Goal: Answer question/provide support: Share knowledge or assist other users

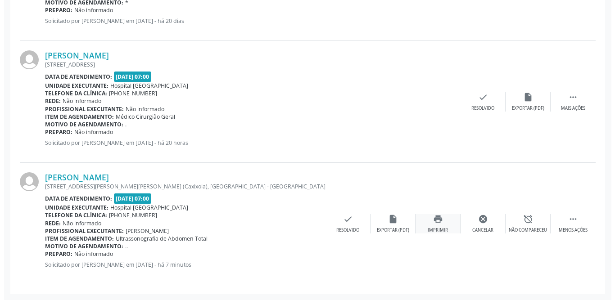
scroll to position [351, 0]
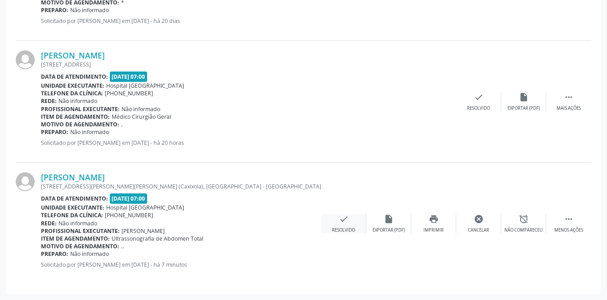
click at [351, 221] on div "check Resolvido" at bounding box center [343, 223] width 45 height 19
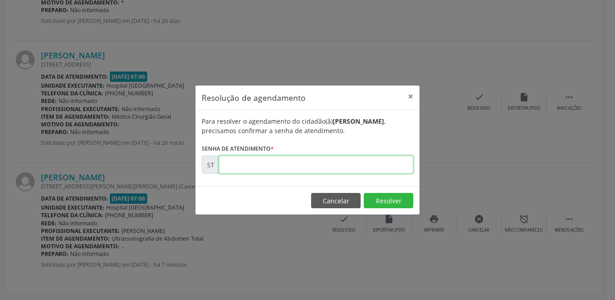
click at [308, 162] on input "text" at bounding box center [316, 165] width 194 height 18
type input "00016763"
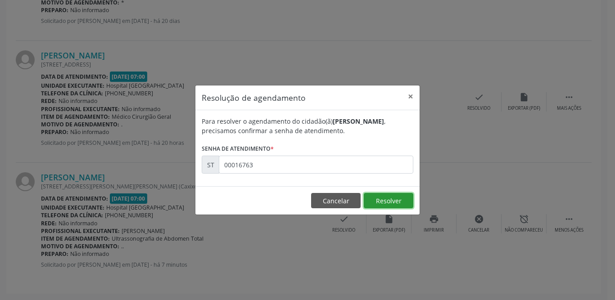
click at [401, 198] on button "Resolver" at bounding box center [389, 200] width 50 height 15
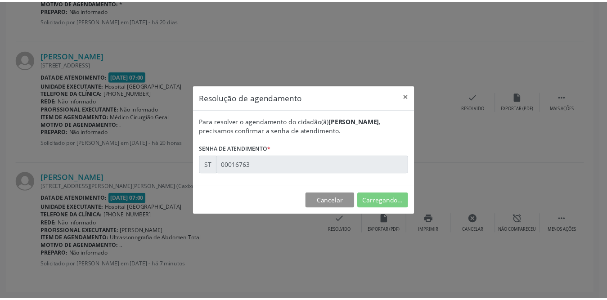
scroll to position [0, 0]
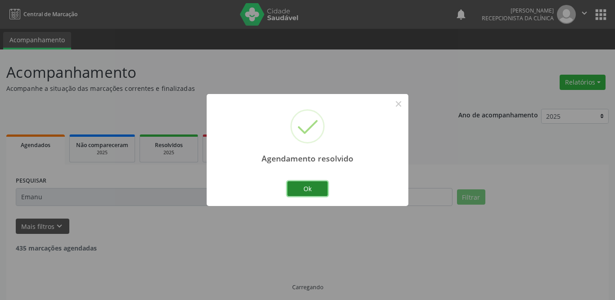
click at [306, 186] on button "Ok" at bounding box center [307, 188] width 41 height 15
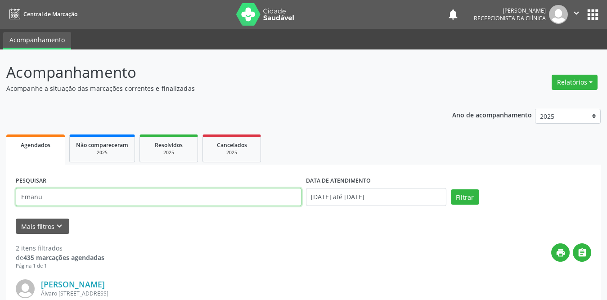
drag, startPoint x: 37, startPoint y: 201, endPoint x: 7, endPoint y: 201, distance: 30.2
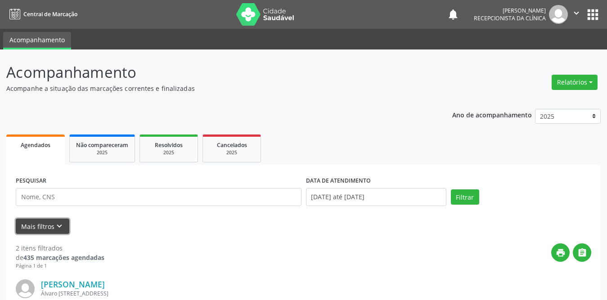
click at [50, 226] on button "Mais filtros keyboard_arrow_down" at bounding box center [43, 227] width 54 height 16
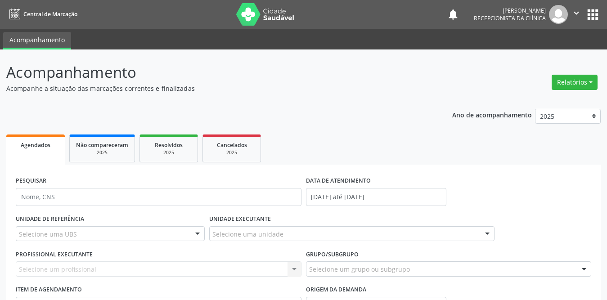
scroll to position [90, 0]
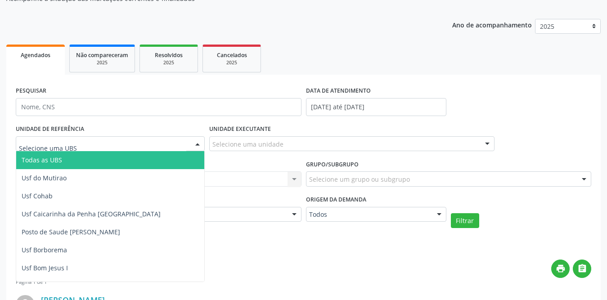
click at [157, 142] on div at bounding box center [110, 143] width 189 height 15
click at [42, 164] on span "Todas as UBS" at bounding box center [42, 160] width 41 height 9
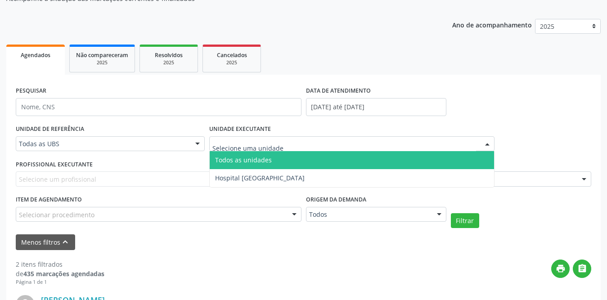
click at [347, 146] on div at bounding box center [352, 143] width 286 height 15
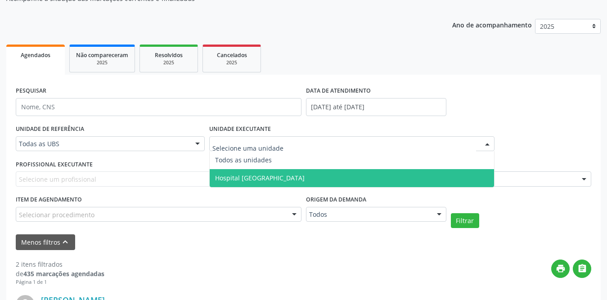
click at [267, 178] on span "Hospital [GEOGRAPHIC_DATA]" at bounding box center [260, 178] width 90 height 9
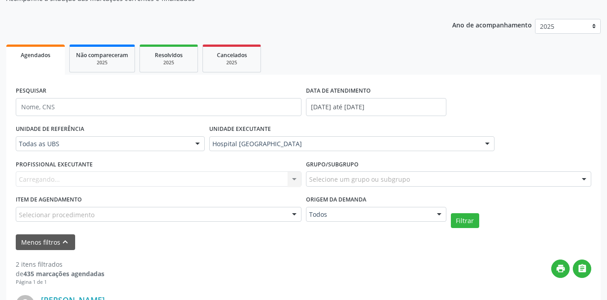
click at [135, 177] on div "Carregando... Nenhum resultado encontrado para: " " Não há nenhuma opção para s…" at bounding box center [159, 178] width 286 height 15
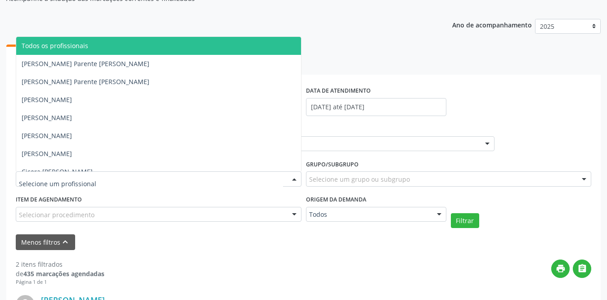
click at [135, 177] on div at bounding box center [159, 178] width 286 height 15
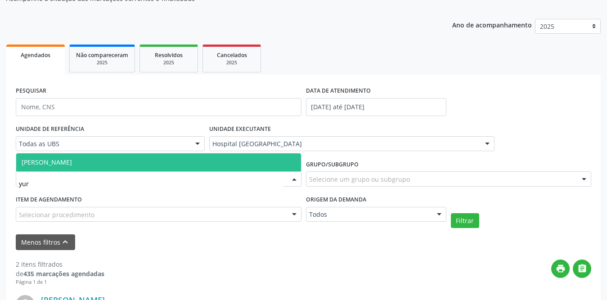
type input "[PERSON_NAME]"
click at [127, 163] on span "[PERSON_NAME]" at bounding box center [158, 162] width 285 height 18
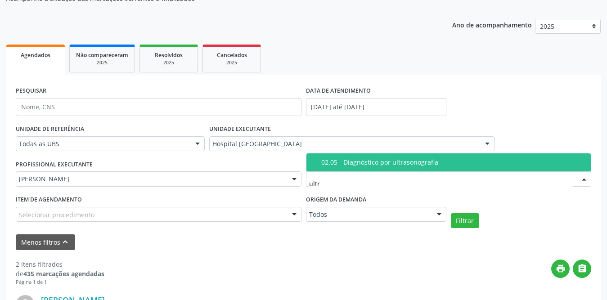
type input "ultra"
click at [345, 162] on div "02.05 - Diagnóstico por ultrasonografia" at bounding box center [453, 162] width 265 height 7
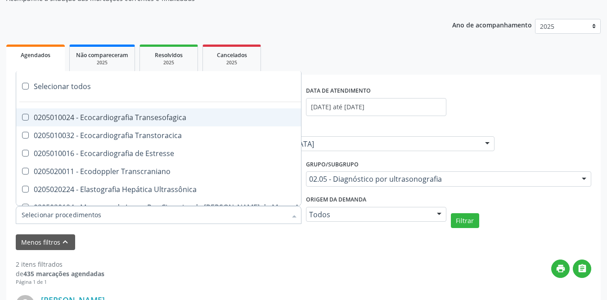
click at [150, 215] on div at bounding box center [159, 215] width 286 height 18
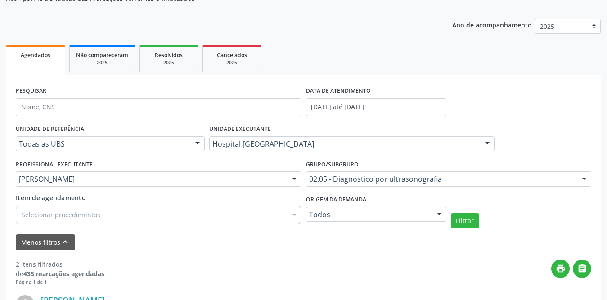
click at [157, 243] on div "Menos filtros keyboard_arrow_up" at bounding box center [304, 242] width 580 height 16
click at [465, 224] on button "Filtrar" at bounding box center [465, 220] width 28 height 15
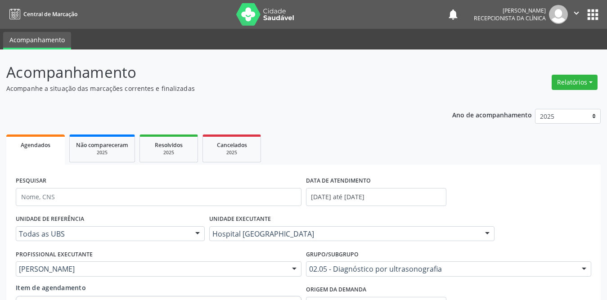
scroll to position [225, 0]
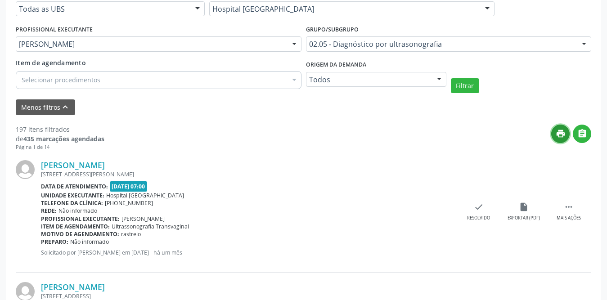
click at [564, 131] on icon "print" at bounding box center [561, 134] width 10 height 10
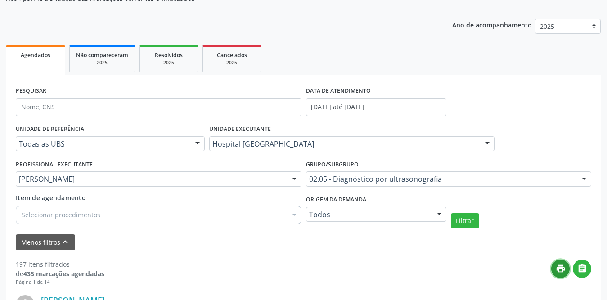
scroll to position [45, 0]
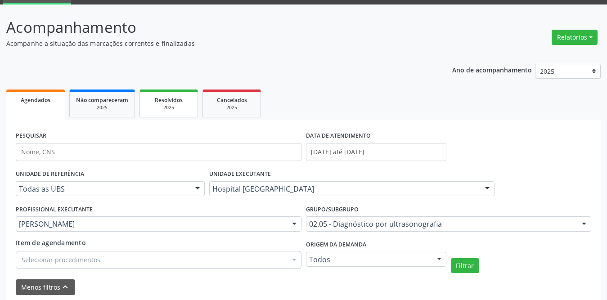
click at [172, 110] on div "2025" at bounding box center [168, 107] width 45 height 7
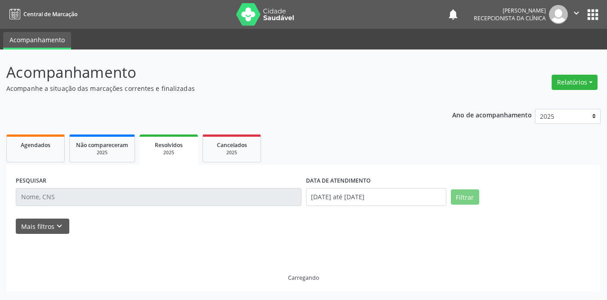
scroll to position [0, 0]
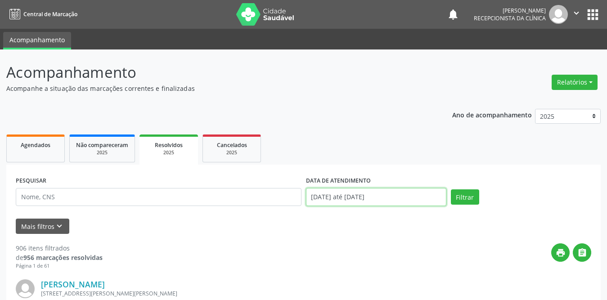
click at [364, 196] on input "[DATE] até [DATE]" at bounding box center [376, 197] width 140 height 18
click at [0, 0] on span "1" at bounding box center [0, 0] width 0 height 0
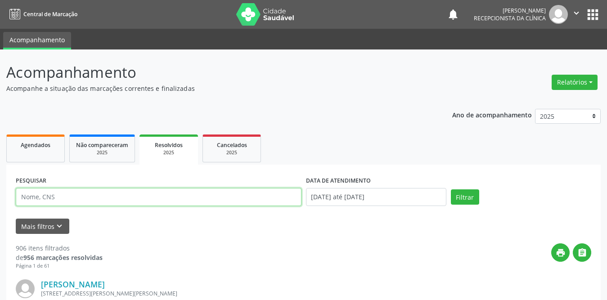
click at [180, 196] on input "text" at bounding box center [159, 197] width 286 height 18
type input "[PERSON_NAME]"
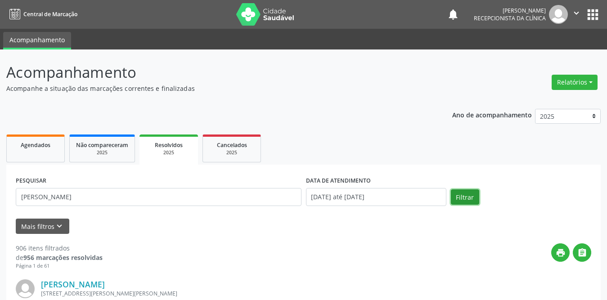
click at [471, 199] on button "Filtrar" at bounding box center [465, 196] width 28 height 15
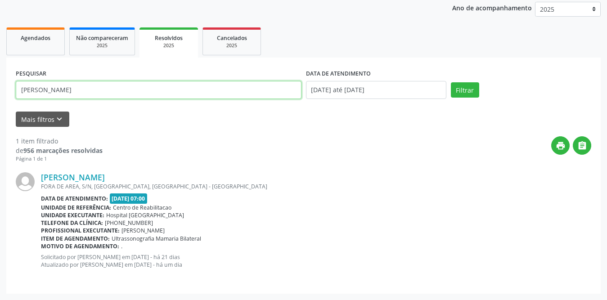
drag, startPoint x: 103, startPoint y: 86, endPoint x: 7, endPoint y: 89, distance: 95.9
click at [7, 89] on div "PESQUISAR [PERSON_NAME] DATA DE ATENDIMENTO [DATE] até [DATE] Filtrar UNIDADE D…" at bounding box center [303, 176] width 594 height 236
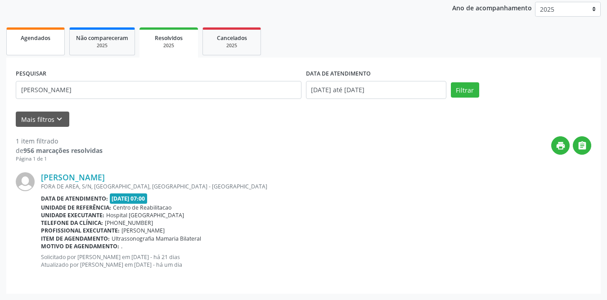
click at [19, 42] on div "Agendados" at bounding box center [35, 37] width 45 height 9
select select "7"
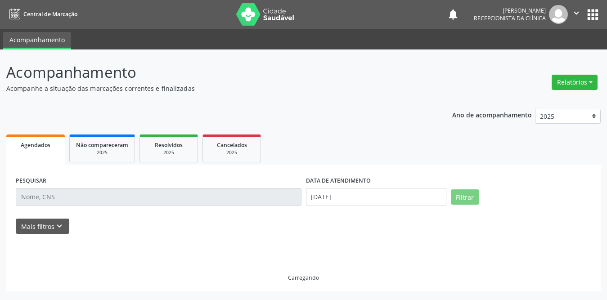
scroll to position [0, 0]
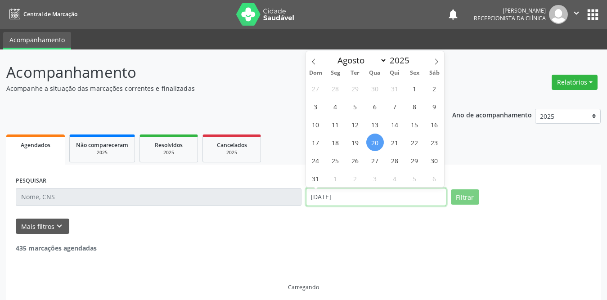
click at [378, 192] on input "[DATE]" at bounding box center [376, 197] width 140 height 18
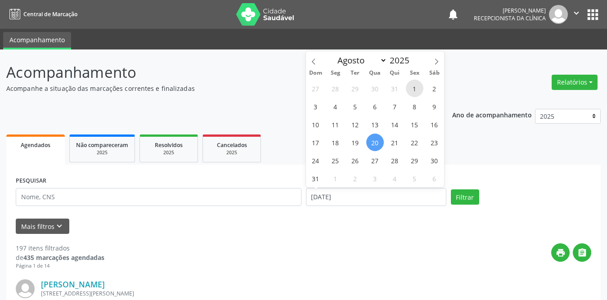
click at [417, 91] on span "1" at bounding box center [415, 89] width 18 height 18
type input "[DATE]"
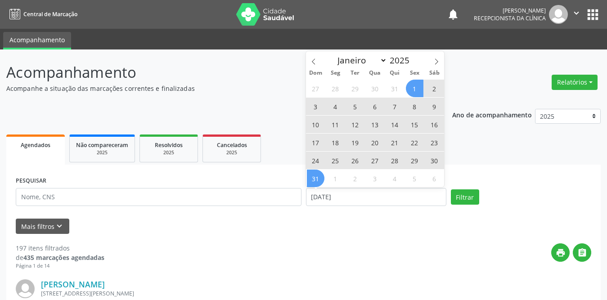
click at [317, 180] on span "31" at bounding box center [316, 179] width 18 height 18
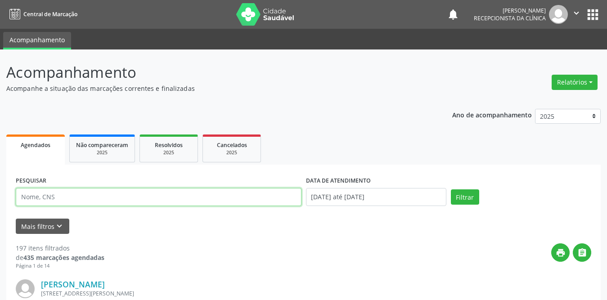
click at [98, 195] on input "text" at bounding box center [159, 197] width 286 height 18
paste input "[PERSON_NAME]"
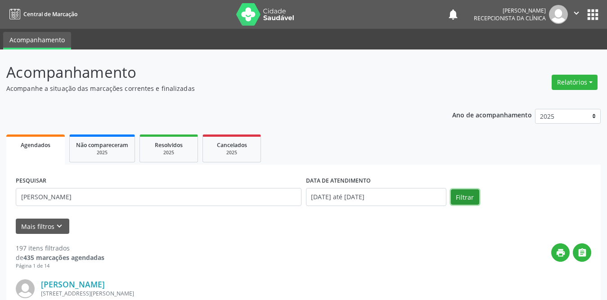
click at [464, 196] on button "Filtrar" at bounding box center [465, 196] width 28 height 15
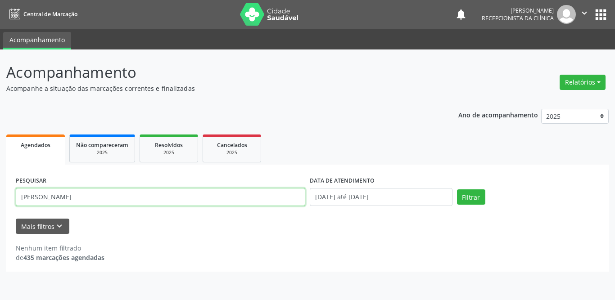
click at [110, 200] on input "[PERSON_NAME]" at bounding box center [160, 197] width 289 height 18
type input "[PERSON_NAME]"
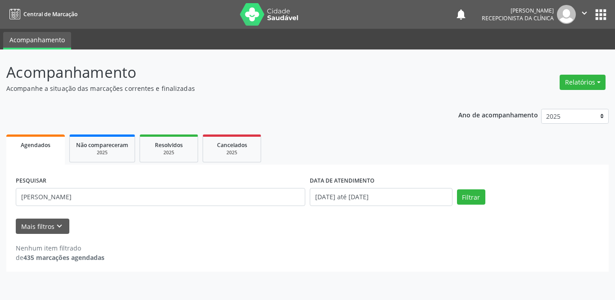
click at [234, 228] on div "Mais filtros keyboard_arrow_down" at bounding box center [308, 227] width 588 height 16
click at [477, 198] on button "Filtrar" at bounding box center [471, 196] width 28 height 15
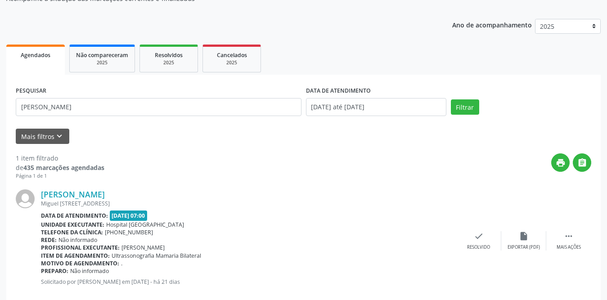
scroll to position [107, 0]
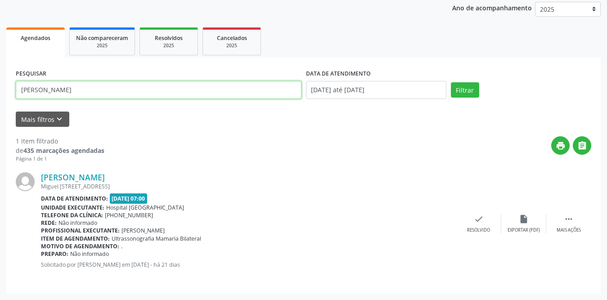
drag, startPoint x: 99, startPoint y: 87, endPoint x: 0, endPoint y: 87, distance: 99.0
click at [0, 87] on div "Acompanhamento Acompanhe a situação das marcações correntes e finalizadas Relat…" at bounding box center [303, 121] width 607 height 358
type input "[PERSON_NAME] do n"
drag, startPoint x: 108, startPoint y: 91, endPoint x: 0, endPoint y: 93, distance: 107.6
click at [0, 93] on div "Acompanhamento Acompanhe a situação das marcações correntes e finalizadas Relat…" at bounding box center [303, 121] width 607 height 358
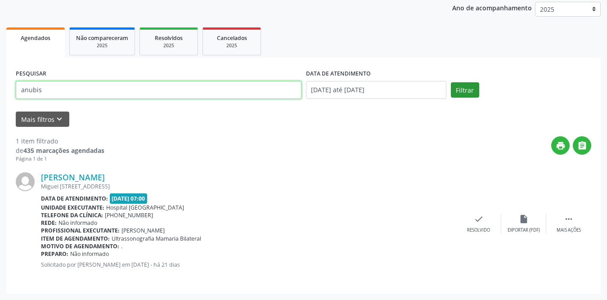
type input "anubis"
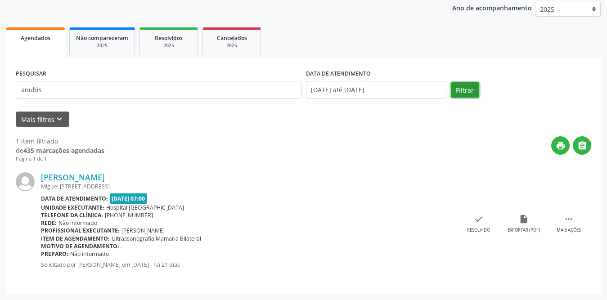
click at [463, 89] on button "Filtrar" at bounding box center [465, 89] width 28 height 15
click at [481, 225] on div "check Resolvido" at bounding box center [478, 223] width 45 height 19
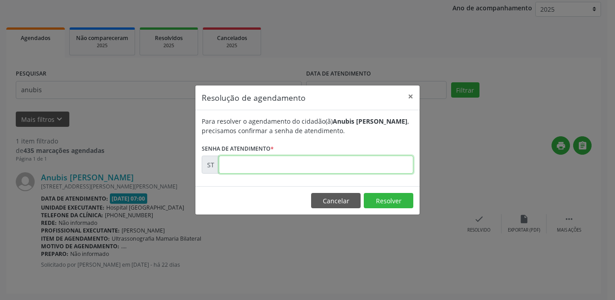
click at [291, 162] on input "text" at bounding box center [316, 165] width 194 height 18
type input "00013195"
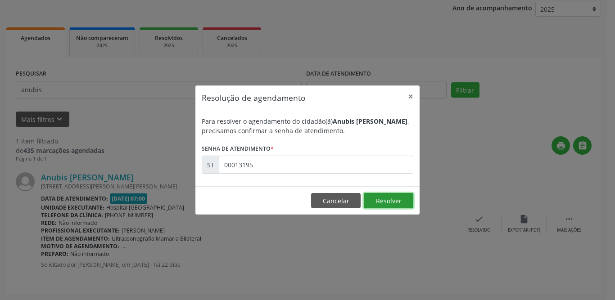
click at [394, 198] on button "Resolver" at bounding box center [389, 200] width 50 height 15
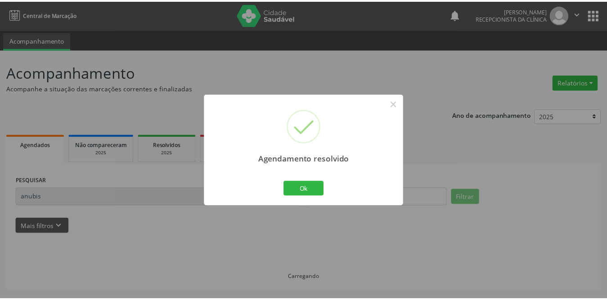
scroll to position [0, 0]
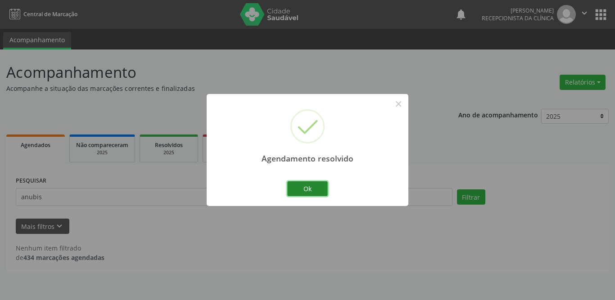
click at [311, 186] on button "Ok" at bounding box center [307, 188] width 41 height 15
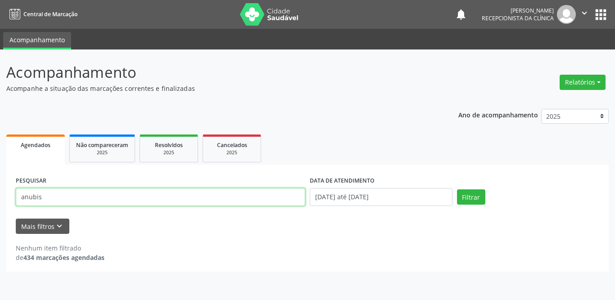
drag, startPoint x: 123, startPoint y: 198, endPoint x: 0, endPoint y: 198, distance: 123.3
click at [0, 198] on div "Acompanhamento Acompanhe a situação das marcações correntes e finalizadas Relat…" at bounding box center [307, 175] width 615 height 251
type input "[PERSON_NAME]"
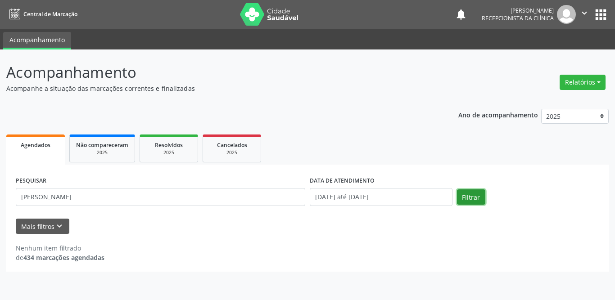
click at [471, 202] on button "Filtrar" at bounding box center [471, 196] width 28 height 15
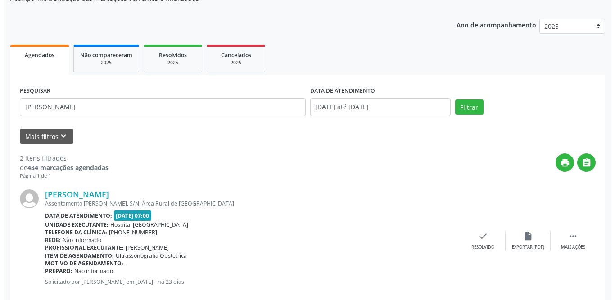
scroll to position [225, 0]
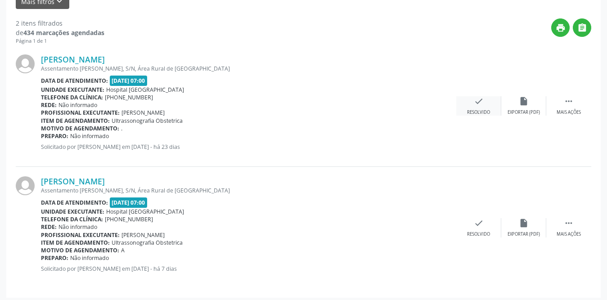
click at [474, 107] on div "check Resolvido" at bounding box center [478, 105] width 45 height 19
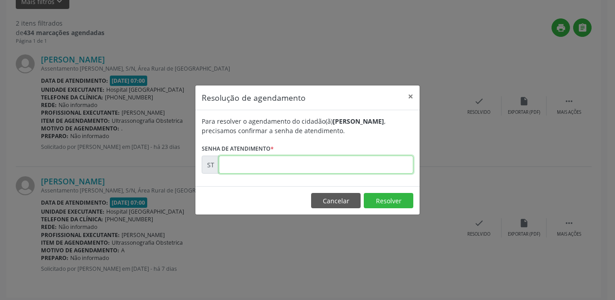
click at [230, 168] on input "text" at bounding box center [316, 165] width 194 height 18
type input "00013034"
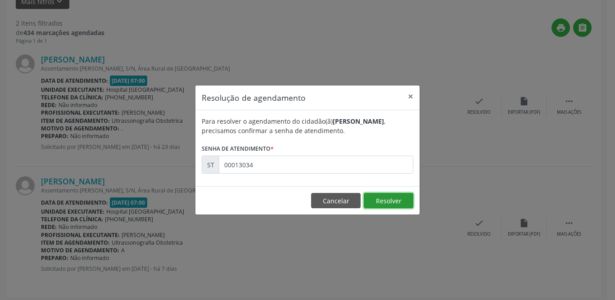
click at [370, 200] on button "Resolver" at bounding box center [389, 200] width 50 height 15
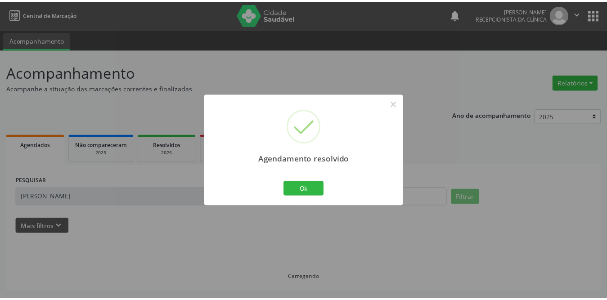
scroll to position [0, 0]
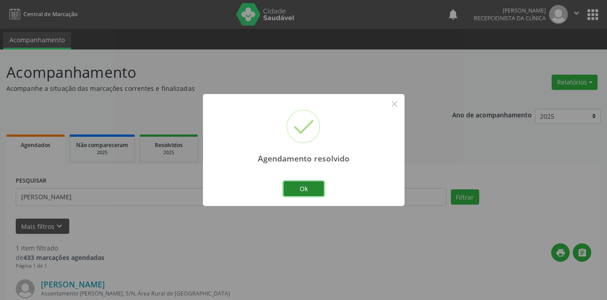
click at [308, 188] on button "Ok" at bounding box center [304, 188] width 41 height 15
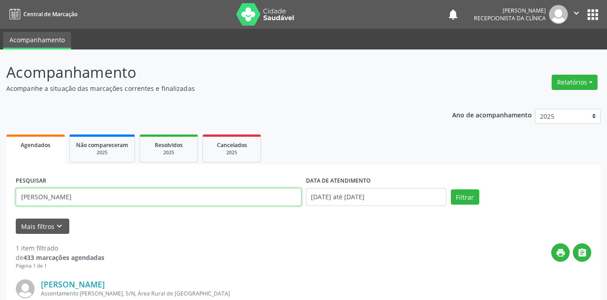
drag, startPoint x: 124, startPoint y: 202, endPoint x: 0, endPoint y: 201, distance: 124.2
click at [0, 200] on div "Acompanhamento Acompanhe a situação das marcações correntes e finalizadas Relat…" at bounding box center [303, 229] width 607 height 358
type input "gislayne"
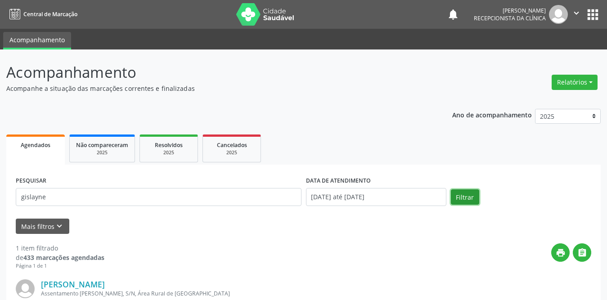
click at [457, 195] on button "Filtrar" at bounding box center [465, 196] width 28 height 15
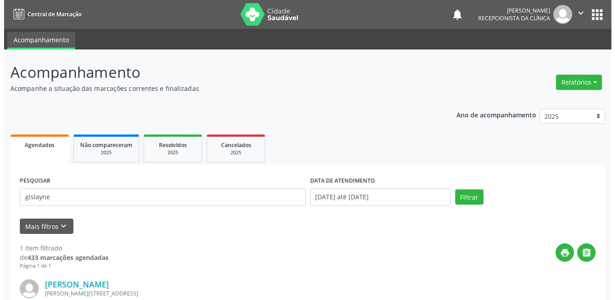
scroll to position [107, 0]
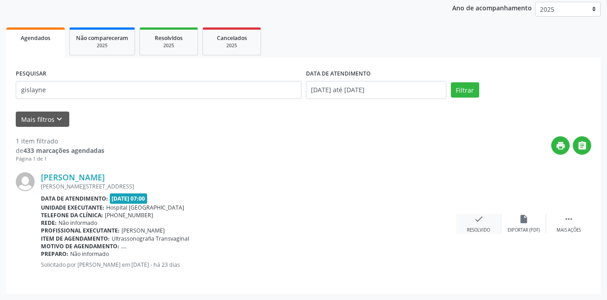
click at [476, 221] on icon "check" at bounding box center [479, 219] width 10 height 10
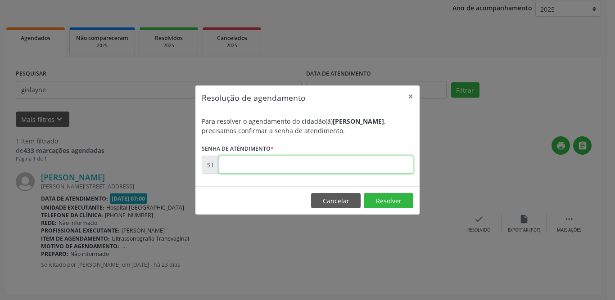
click at [394, 164] on input "text" at bounding box center [316, 165] width 194 height 18
type input "00013088"
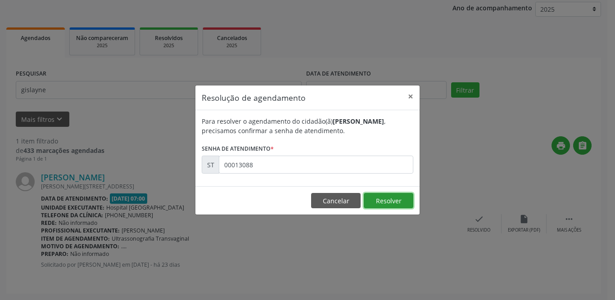
click at [388, 201] on button "Resolver" at bounding box center [389, 200] width 50 height 15
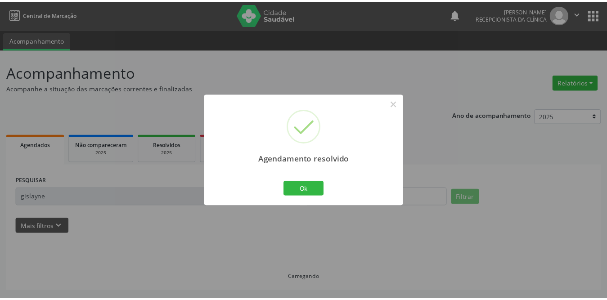
scroll to position [0, 0]
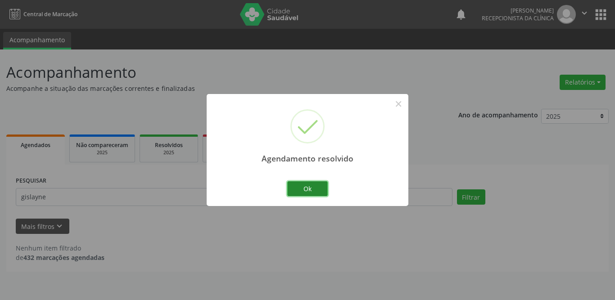
click at [314, 190] on button "Ok" at bounding box center [307, 188] width 41 height 15
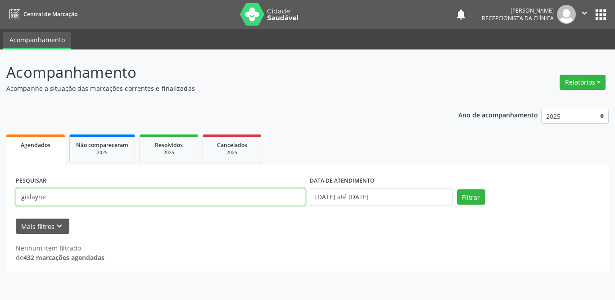
drag, startPoint x: 137, startPoint y: 192, endPoint x: 0, endPoint y: 186, distance: 136.9
click at [0, 186] on div "Acompanhamento Acompanhe a situação das marcações correntes e finalizadas Relat…" at bounding box center [307, 175] width 615 height 251
type input "[PERSON_NAME]"
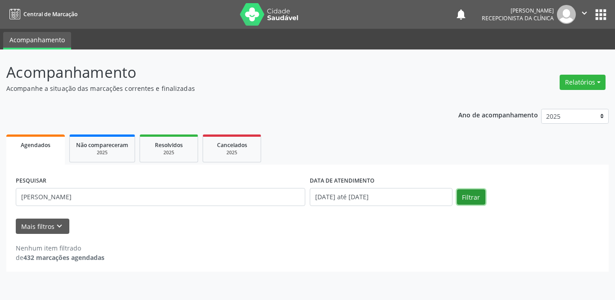
click at [477, 194] on button "Filtrar" at bounding box center [471, 196] width 28 height 15
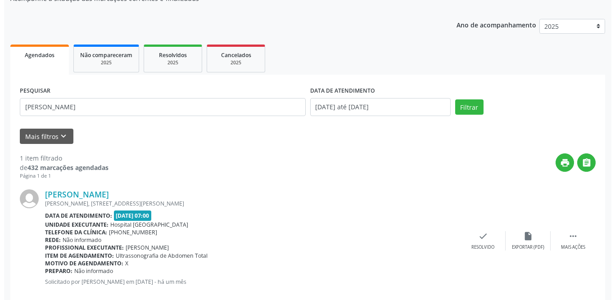
scroll to position [107, 0]
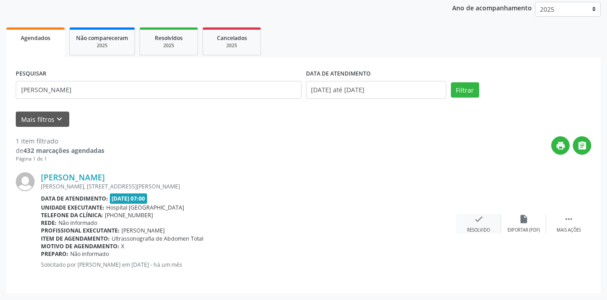
click at [482, 223] on icon "check" at bounding box center [479, 219] width 10 height 10
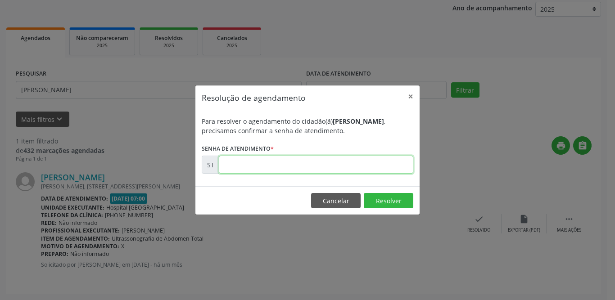
click at [289, 158] on input "text" at bounding box center [316, 165] width 194 height 18
type input "00011874"
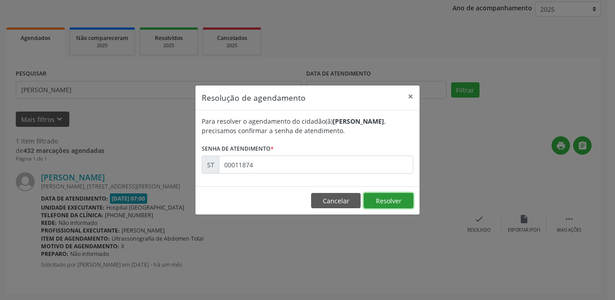
click at [382, 198] on button "Resolver" at bounding box center [389, 200] width 50 height 15
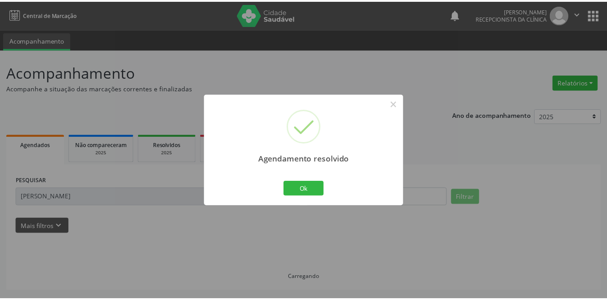
scroll to position [0, 0]
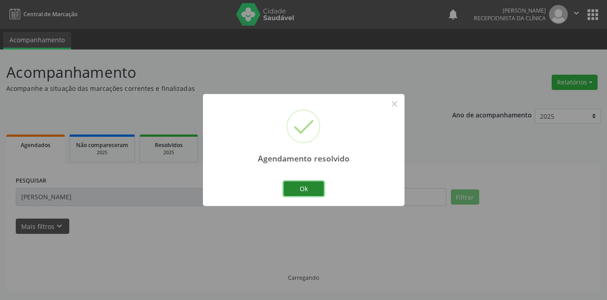
click at [308, 188] on button "Ok" at bounding box center [304, 188] width 41 height 15
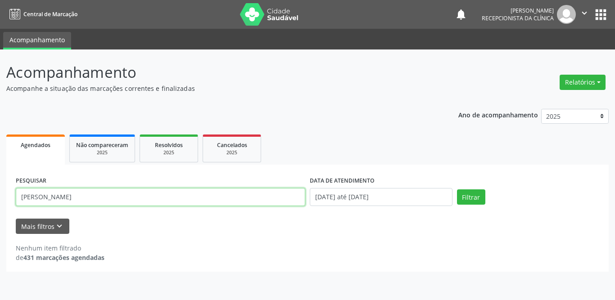
drag, startPoint x: 144, startPoint y: 200, endPoint x: 0, endPoint y: 200, distance: 143.6
click at [0, 200] on div "Acompanhamento Acompanhe a situação das marcações correntes e finalizadas Relat…" at bounding box center [307, 175] width 615 height 251
type input "[PERSON_NAME] luberio"
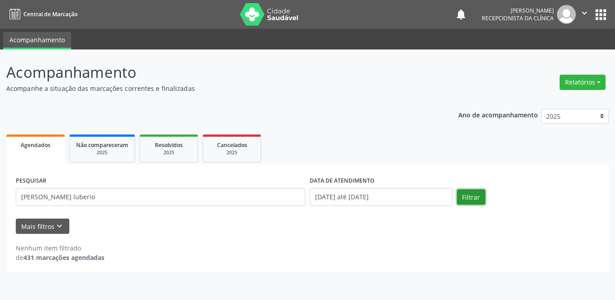
click at [475, 196] on button "Filtrar" at bounding box center [471, 196] width 28 height 15
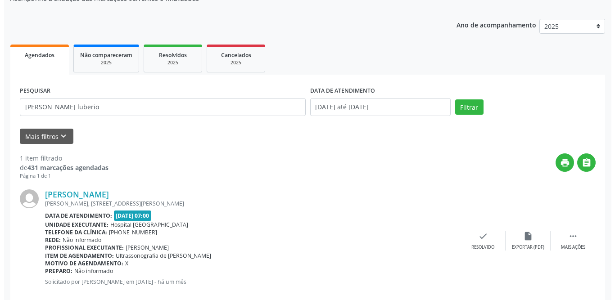
scroll to position [107, 0]
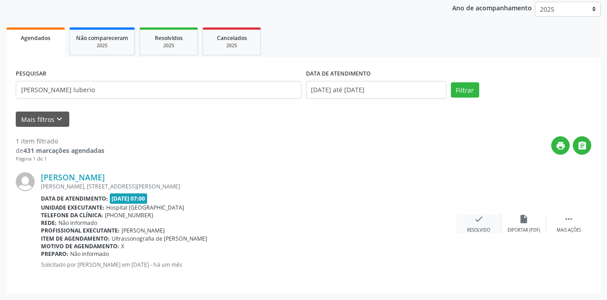
click at [480, 223] on icon "check" at bounding box center [479, 219] width 10 height 10
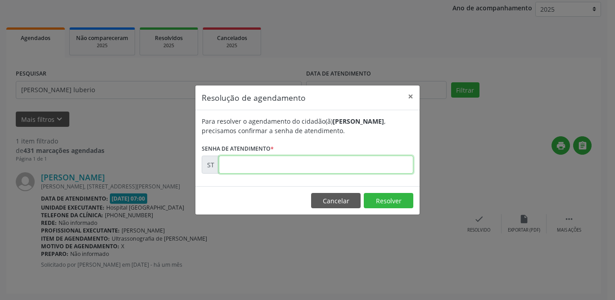
click at [317, 163] on input "text" at bounding box center [316, 165] width 194 height 18
type input "00011794"
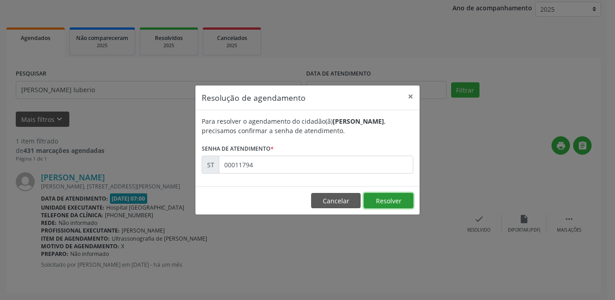
click at [382, 200] on button "Resolver" at bounding box center [389, 200] width 50 height 15
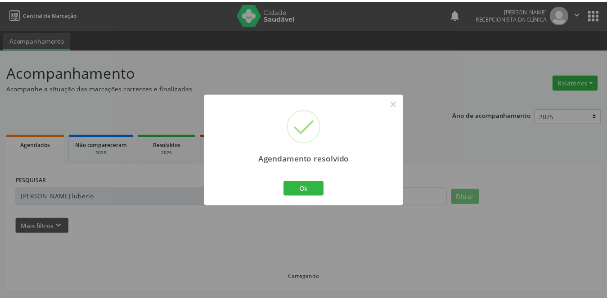
scroll to position [0, 0]
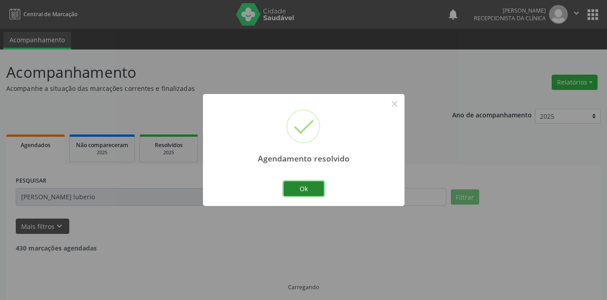
click at [309, 186] on button "Ok" at bounding box center [304, 188] width 41 height 15
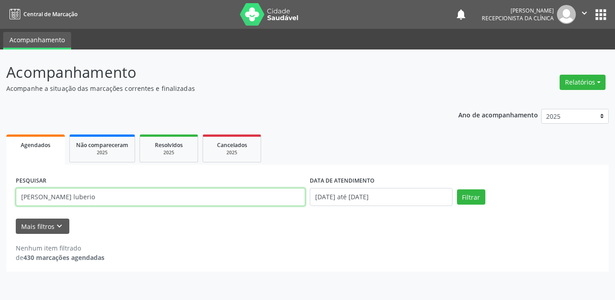
drag, startPoint x: 134, startPoint y: 190, endPoint x: 0, endPoint y: 194, distance: 134.2
click at [0, 194] on div "Acompanhamento Acompanhe a situação das marcações correntes e finalizadas Relat…" at bounding box center [307, 175] width 615 height 251
type input "[PERSON_NAME]"
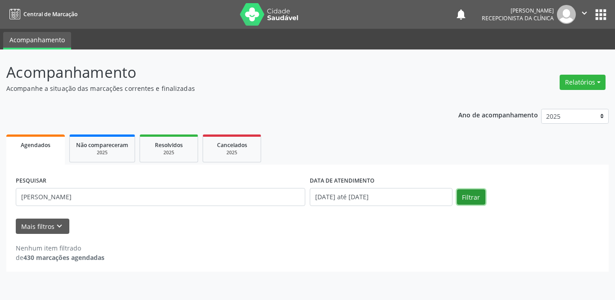
click at [475, 193] on button "Filtrar" at bounding box center [471, 196] width 28 height 15
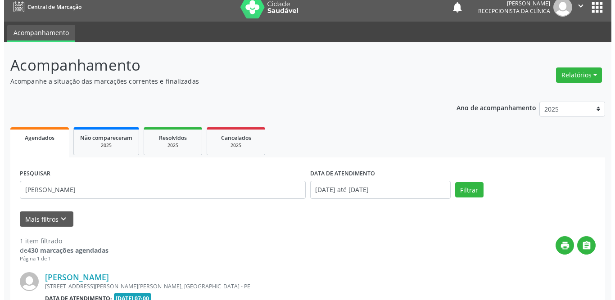
scroll to position [107, 0]
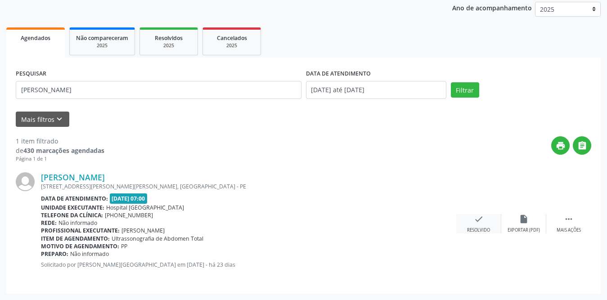
click at [485, 220] on div "check Resolvido" at bounding box center [478, 223] width 45 height 19
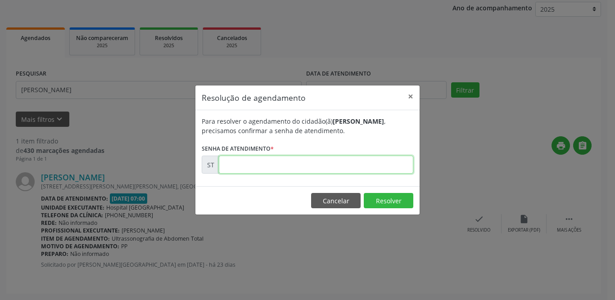
click at [261, 167] on input "text" at bounding box center [316, 165] width 194 height 18
type input "00013024"
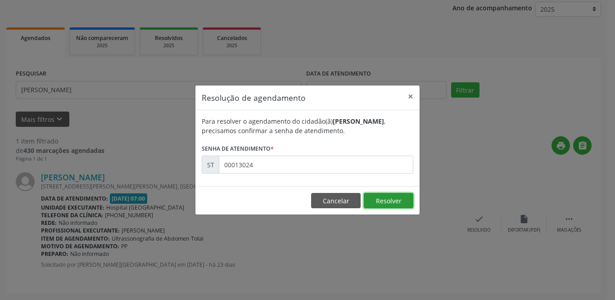
click at [388, 197] on button "Resolver" at bounding box center [389, 200] width 50 height 15
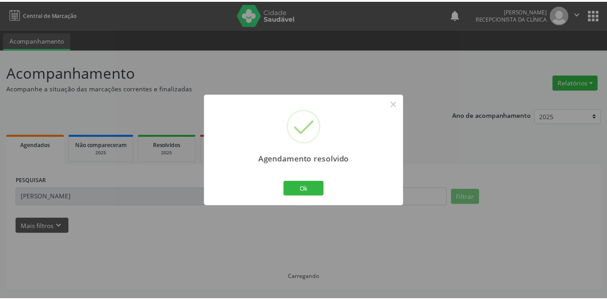
scroll to position [0, 0]
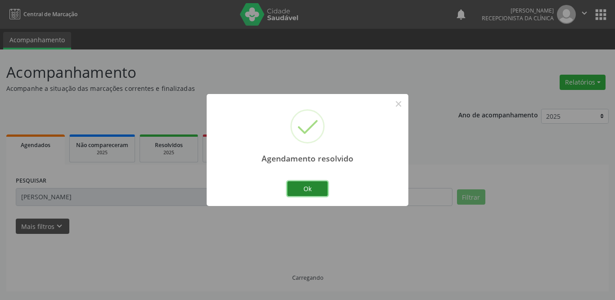
click at [304, 192] on button "Ok" at bounding box center [307, 188] width 41 height 15
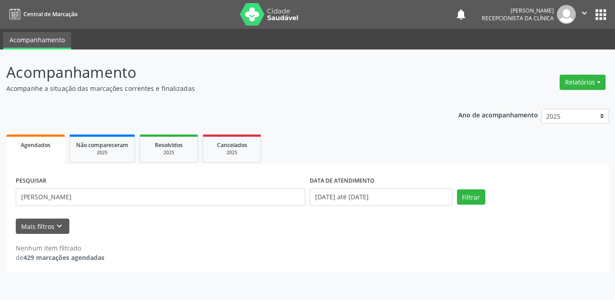
drag, startPoint x: 225, startPoint y: 206, endPoint x: 159, endPoint y: 200, distance: 66.0
click at [159, 200] on div "PESQUISAR [PERSON_NAME]" at bounding box center [161, 193] width 294 height 38
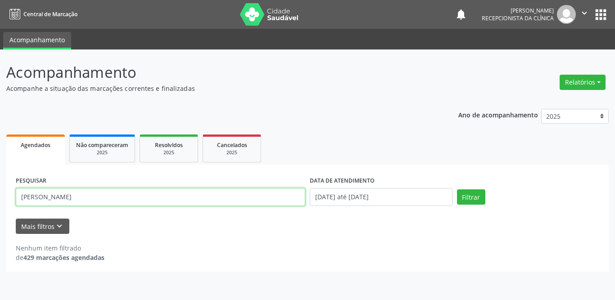
drag, startPoint x: 159, startPoint y: 199, endPoint x: 0, endPoint y: 196, distance: 159.3
click at [0, 196] on div "Acompanhamento Acompanhe a situação das marcações correntes e finalizadas Relat…" at bounding box center [307, 175] width 615 height 251
type input "polivania"
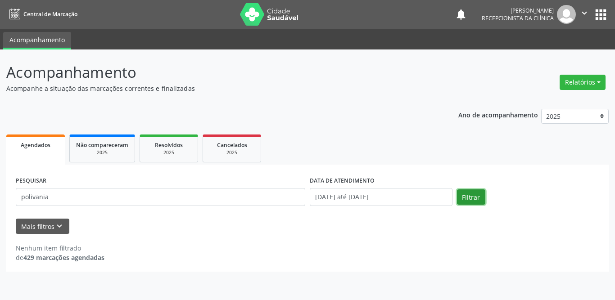
click at [462, 197] on button "Filtrar" at bounding box center [471, 196] width 28 height 15
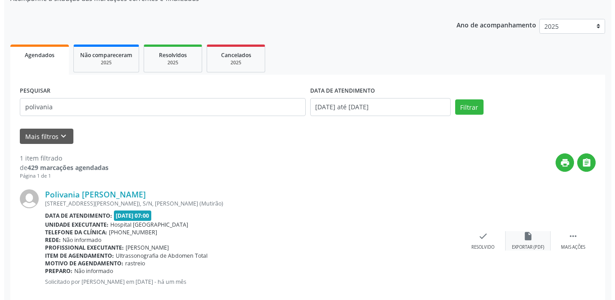
scroll to position [107, 0]
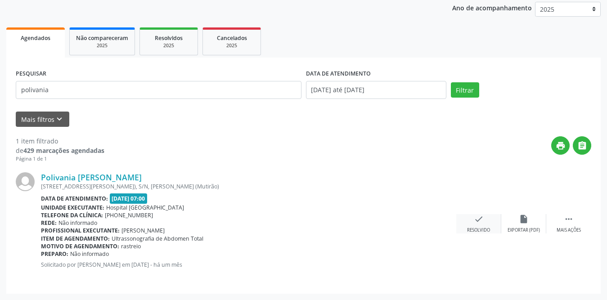
click at [486, 220] on div "check Resolvido" at bounding box center [478, 223] width 45 height 19
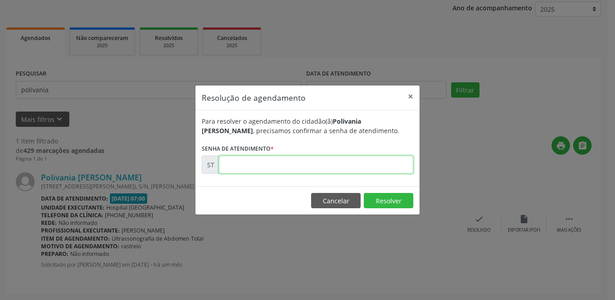
click at [289, 166] on input "text" at bounding box center [316, 165] width 194 height 18
type input "00011000"
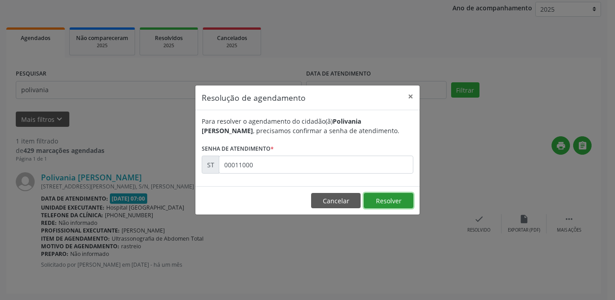
click at [376, 197] on button "Resolver" at bounding box center [389, 200] width 50 height 15
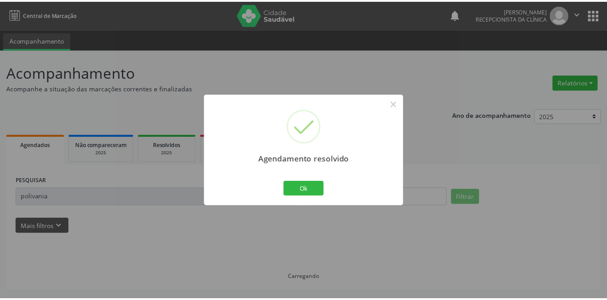
scroll to position [0, 0]
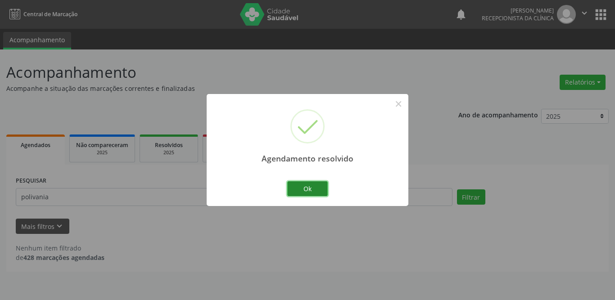
click at [313, 191] on button "Ok" at bounding box center [307, 188] width 41 height 15
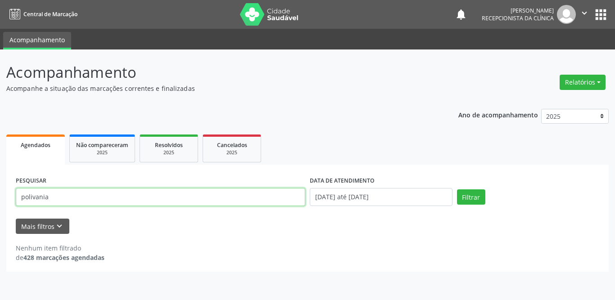
drag, startPoint x: 178, startPoint y: 191, endPoint x: 20, endPoint y: 195, distance: 158.0
click at [20, 195] on input "polivania" at bounding box center [160, 197] width 289 height 18
type input "[PERSON_NAME]"
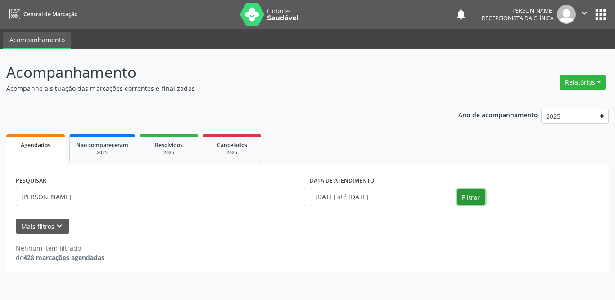
click at [460, 194] on button "Filtrar" at bounding box center [471, 196] width 28 height 15
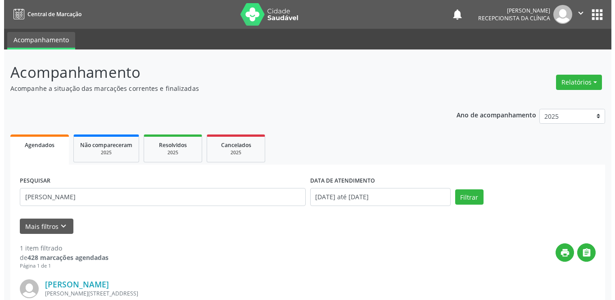
scroll to position [107, 0]
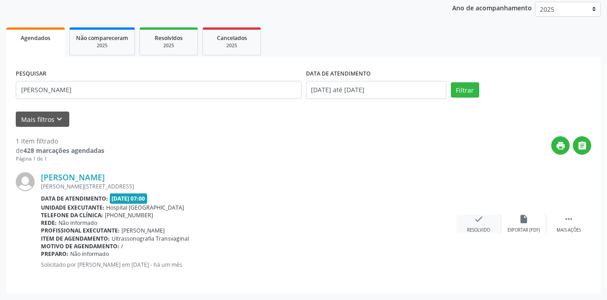
click at [479, 217] on icon "check" at bounding box center [479, 219] width 10 height 10
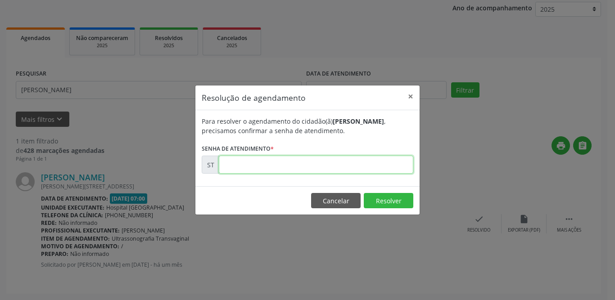
click at [324, 167] on input "text" at bounding box center [316, 165] width 194 height 18
type input "00011175"
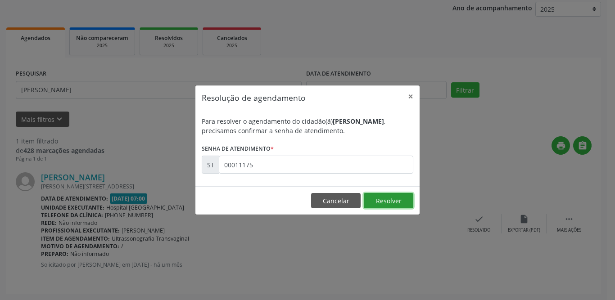
click at [392, 201] on button "Resolver" at bounding box center [389, 200] width 50 height 15
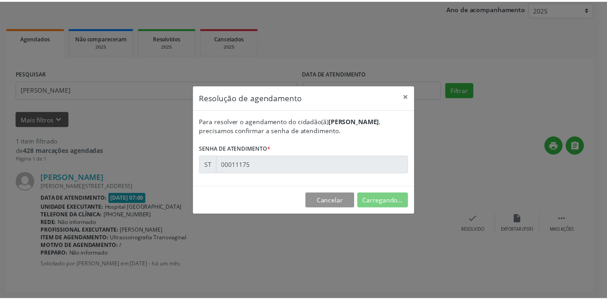
scroll to position [0, 0]
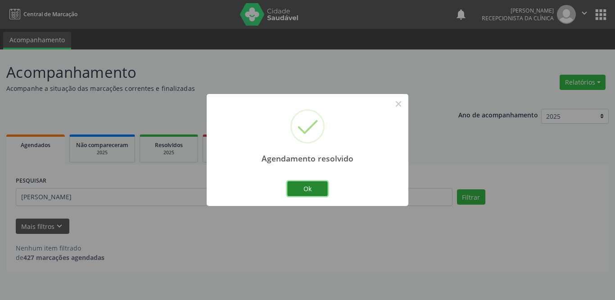
click at [314, 188] on button "Ok" at bounding box center [307, 188] width 41 height 15
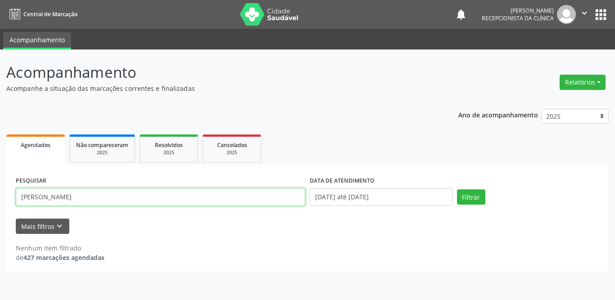
drag, startPoint x: 126, startPoint y: 197, endPoint x: 3, endPoint y: 198, distance: 122.4
click at [0, 197] on div "Acompanhamento Acompanhe a situação das marcações correntes e finalizadas Relat…" at bounding box center [307, 175] width 615 height 251
type input "[PERSON_NAME]"
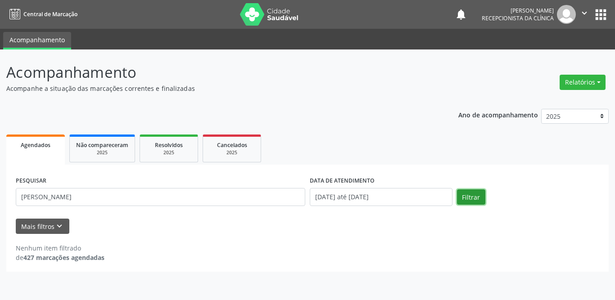
click at [475, 194] on button "Filtrar" at bounding box center [471, 196] width 28 height 15
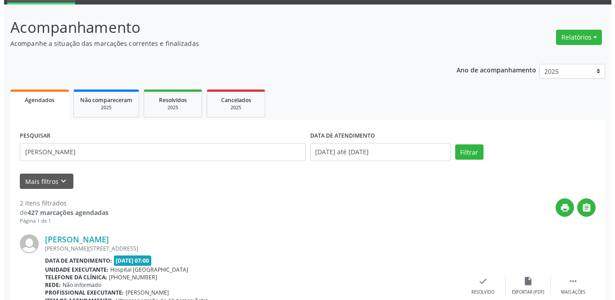
scroll to position [90, 0]
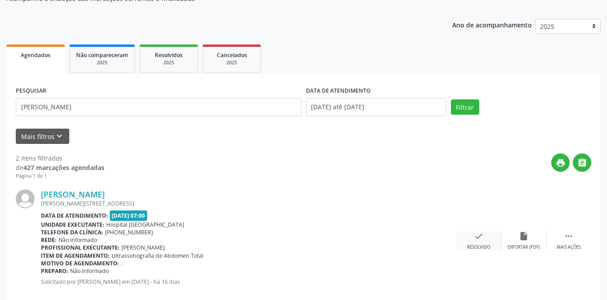
click at [478, 234] on icon "check" at bounding box center [479, 236] width 10 height 10
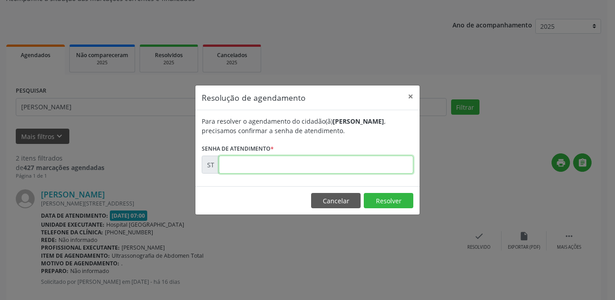
click at [297, 166] on input "text" at bounding box center [316, 165] width 194 height 18
type input "00014867"
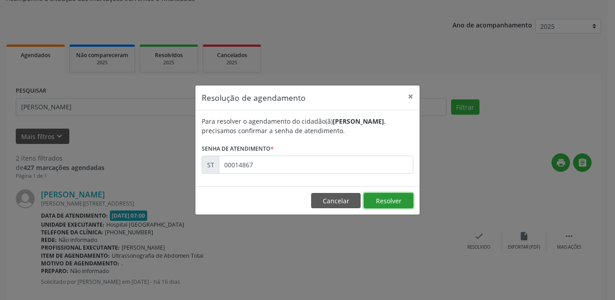
click at [398, 198] on button "Resolver" at bounding box center [389, 200] width 50 height 15
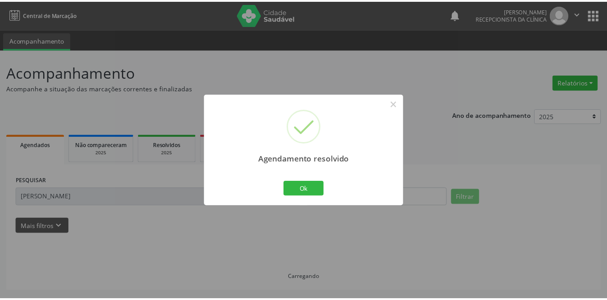
scroll to position [0, 0]
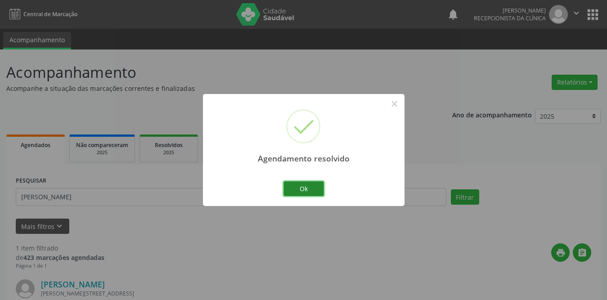
click at [303, 185] on button "Ok" at bounding box center [304, 188] width 41 height 15
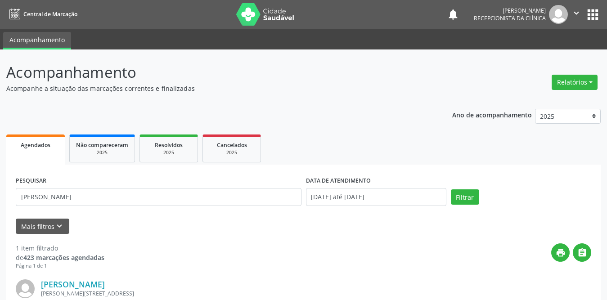
click at [280, 230] on div "Mais filtros keyboard_arrow_down" at bounding box center [304, 227] width 580 height 16
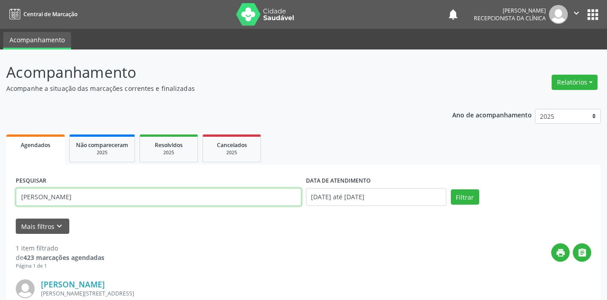
drag, startPoint x: 144, startPoint y: 195, endPoint x: 9, endPoint y: 194, distance: 134.1
click at [9, 194] on div "PESQUISAR [PERSON_NAME] DATA DE ATENDIMENTO [DATE] até [DATE] Filtrar UNIDADE D…" at bounding box center [303, 283] width 594 height 236
type input "[PERSON_NAME]"
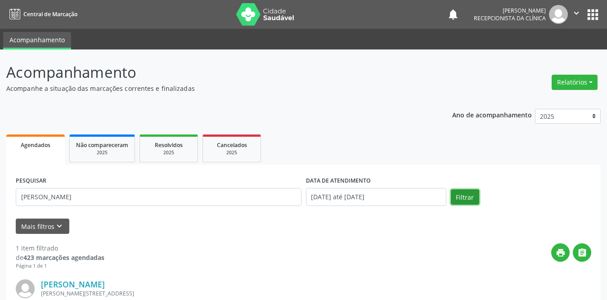
click at [459, 196] on button "Filtrar" at bounding box center [465, 196] width 28 height 15
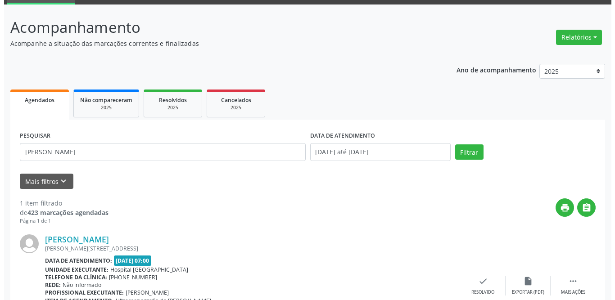
scroll to position [107, 0]
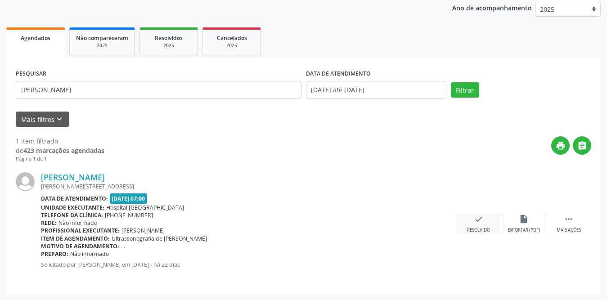
click at [482, 224] on div "check Resolvido" at bounding box center [478, 223] width 45 height 19
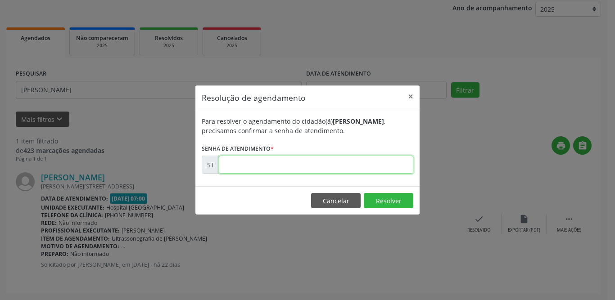
click at [257, 163] on input "text" at bounding box center [316, 165] width 194 height 18
type input "00013298"
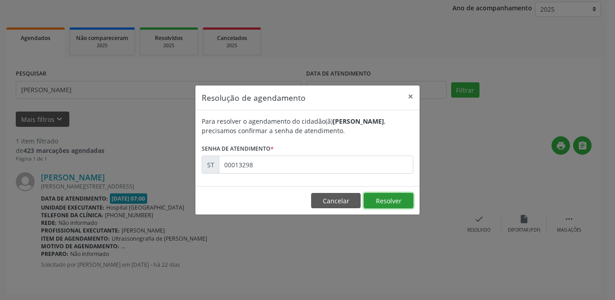
click at [378, 202] on button "Resolver" at bounding box center [389, 200] width 50 height 15
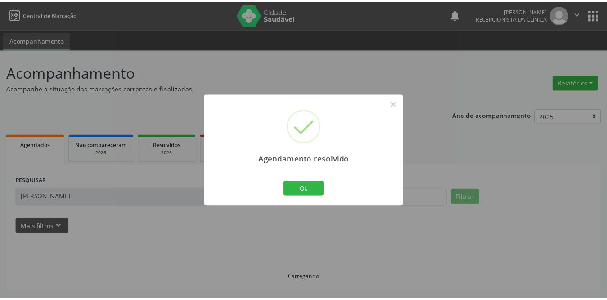
scroll to position [0, 0]
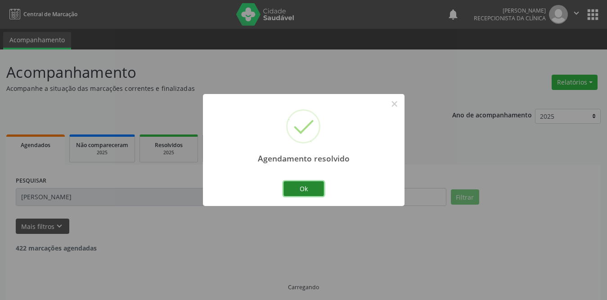
click at [305, 187] on button "Ok" at bounding box center [304, 188] width 41 height 15
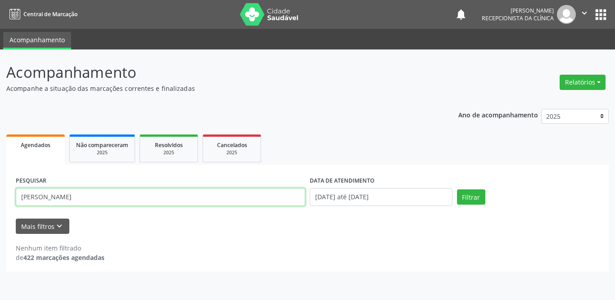
drag, startPoint x: 107, startPoint y: 199, endPoint x: 0, endPoint y: 198, distance: 107.1
click at [0, 198] on div "Acompanhamento Acompanhe a situação das marcações correntes e finalizadas Relat…" at bounding box center [307, 175] width 615 height 251
type input "[PERSON_NAME]"
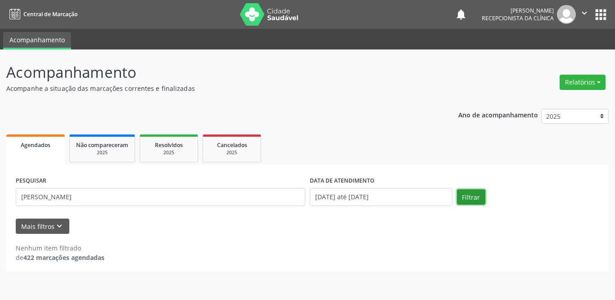
click at [473, 201] on button "Filtrar" at bounding box center [471, 196] width 28 height 15
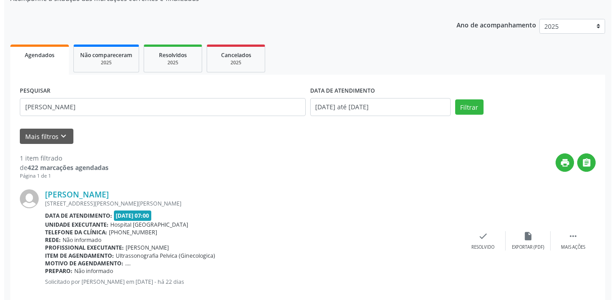
scroll to position [107, 0]
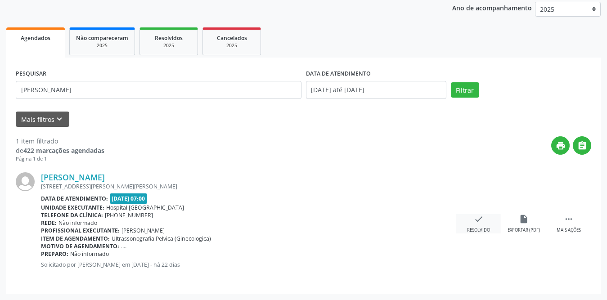
click at [474, 221] on icon "check" at bounding box center [479, 219] width 10 height 10
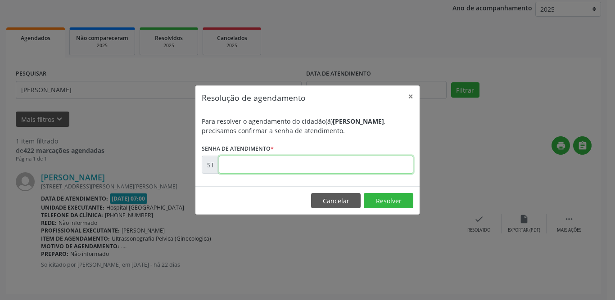
click at [271, 165] on input "text" at bounding box center [316, 165] width 194 height 18
type input "00013197"
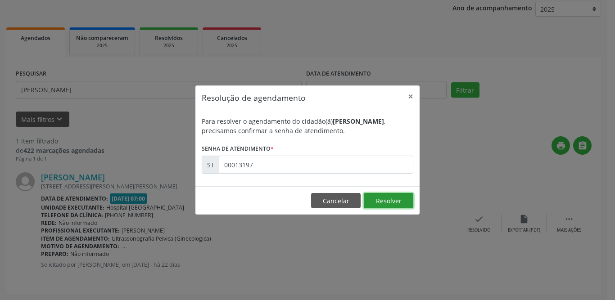
click at [386, 201] on button "Resolver" at bounding box center [389, 200] width 50 height 15
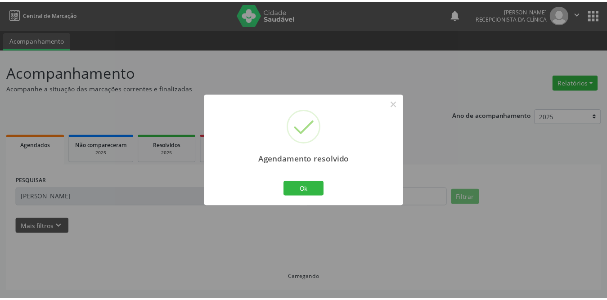
scroll to position [0, 0]
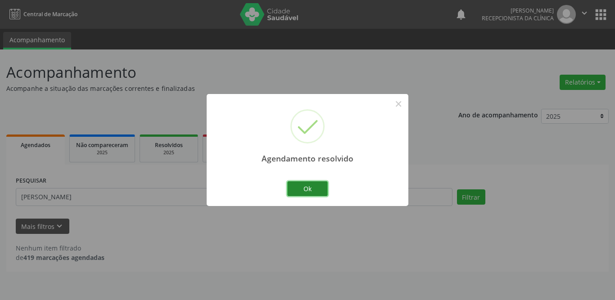
click at [309, 186] on button "Ok" at bounding box center [307, 188] width 41 height 15
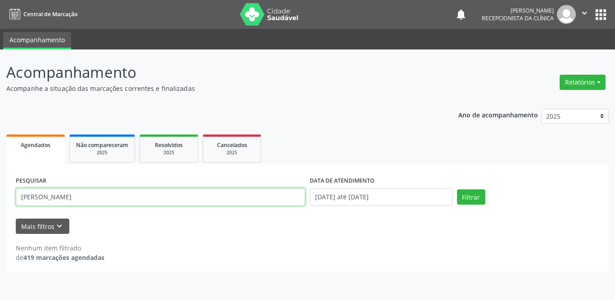
drag, startPoint x: 198, startPoint y: 201, endPoint x: 0, endPoint y: 193, distance: 198.6
click at [0, 193] on div "Acompanhamento Acompanhe a situação das marcações correntes e finalizadas Relat…" at bounding box center [307, 175] width 615 height 251
type input "ivila"
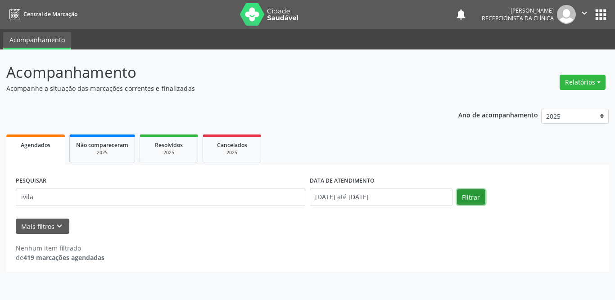
click at [473, 198] on button "Filtrar" at bounding box center [471, 196] width 28 height 15
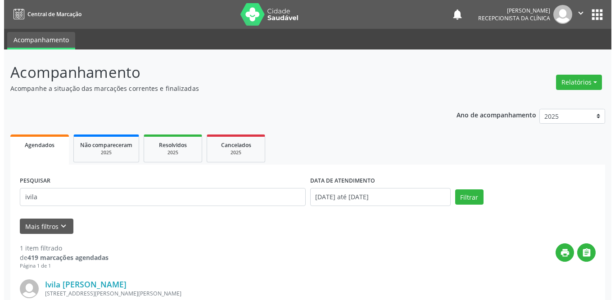
scroll to position [107, 0]
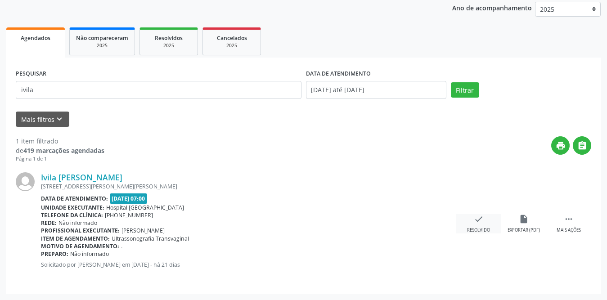
click at [477, 223] on icon "check" at bounding box center [479, 219] width 10 height 10
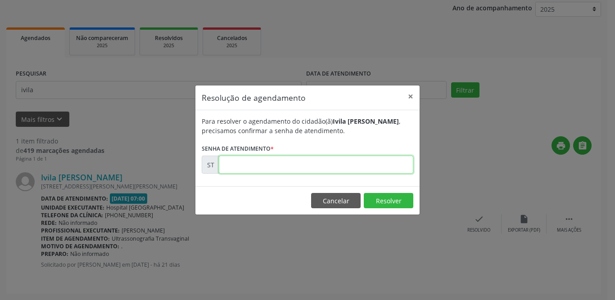
click at [292, 167] on input "text" at bounding box center [316, 165] width 194 height 18
type input "00013989"
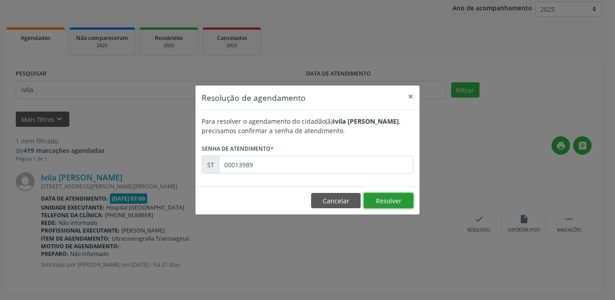
click at [396, 199] on button "Resolver" at bounding box center [389, 200] width 50 height 15
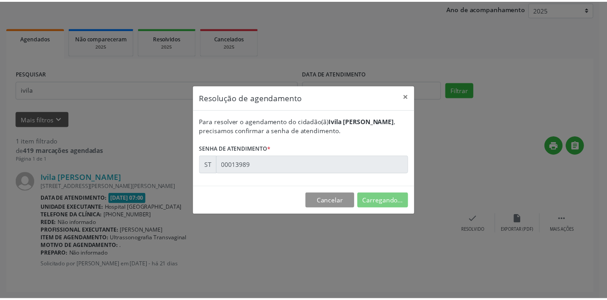
scroll to position [0, 0]
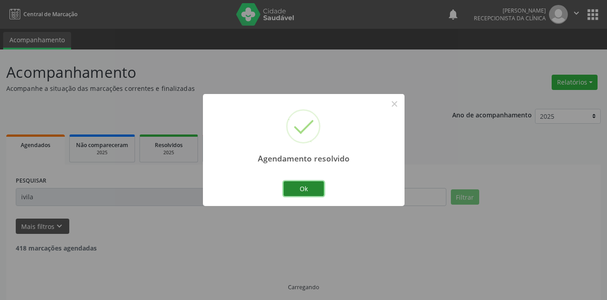
click at [316, 189] on button "Ok" at bounding box center [304, 188] width 41 height 15
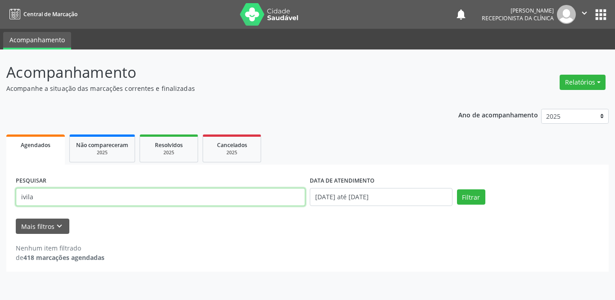
drag, startPoint x: 196, startPoint y: 193, endPoint x: 0, endPoint y: 195, distance: 196.2
click at [0, 195] on div "Acompanhamento Acompanhe a situação das marcações correntes e finalizadas Relat…" at bounding box center [307, 175] width 615 height 251
type input "[PERSON_NAME]"
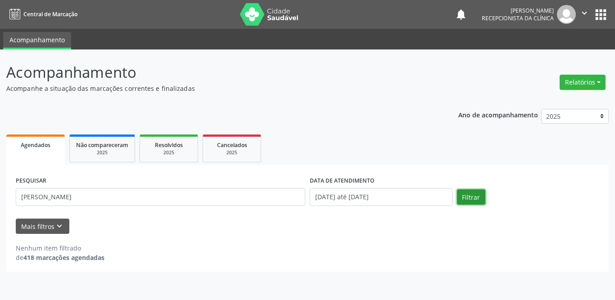
click at [462, 197] on button "Filtrar" at bounding box center [471, 196] width 28 height 15
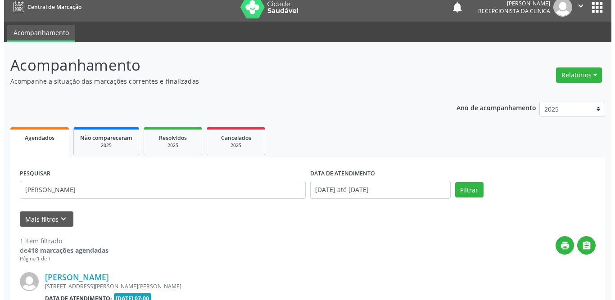
scroll to position [107, 0]
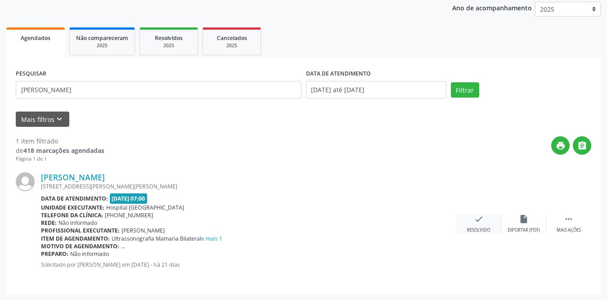
click at [482, 222] on icon "check" at bounding box center [479, 219] width 10 height 10
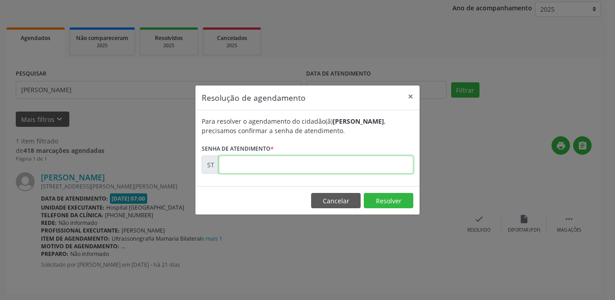
click at [296, 162] on input "text" at bounding box center [316, 165] width 194 height 18
type input "00013929"
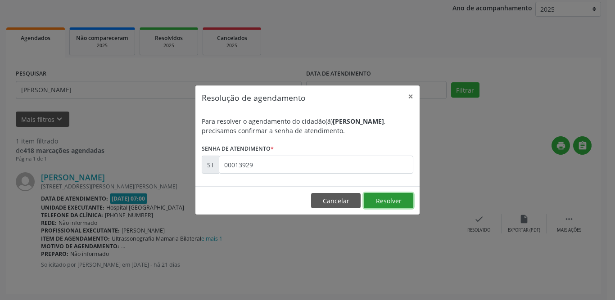
click at [385, 198] on button "Resolver" at bounding box center [389, 200] width 50 height 15
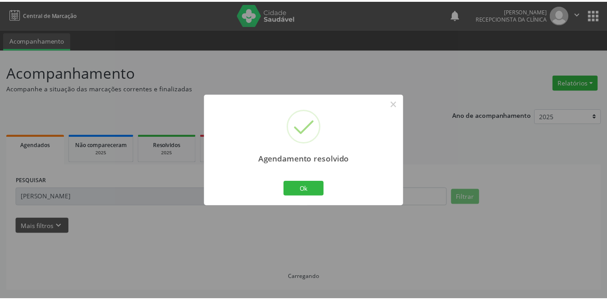
scroll to position [0, 0]
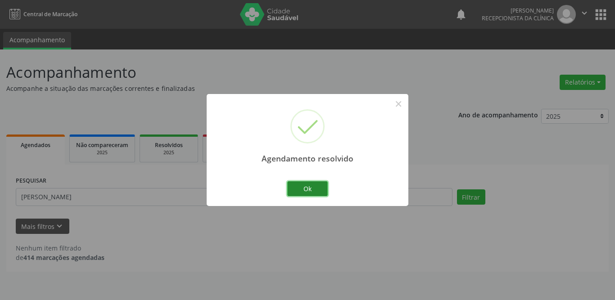
click at [313, 189] on button "Ok" at bounding box center [307, 188] width 41 height 15
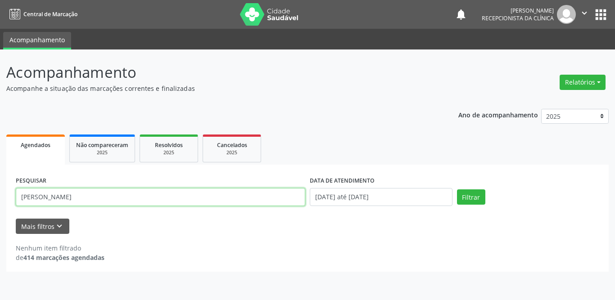
drag, startPoint x: 120, startPoint y: 202, endPoint x: 0, endPoint y: 199, distance: 120.2
click at [0, 199] on div "Acompanhamento Acompanhe a situação das marcações correntes e finalizadas Relat…" at bounding box center [307, 175] width 615 height 251
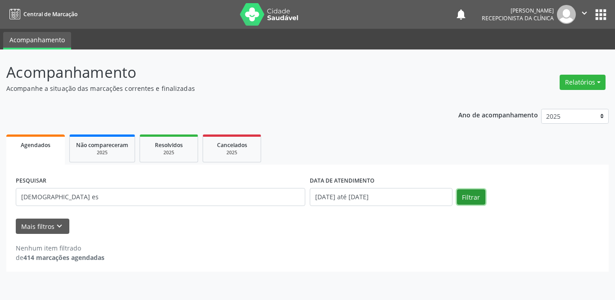
click at [463, 198] on button "Filtrar" at bounding box center [471, 196] width 28 height 15
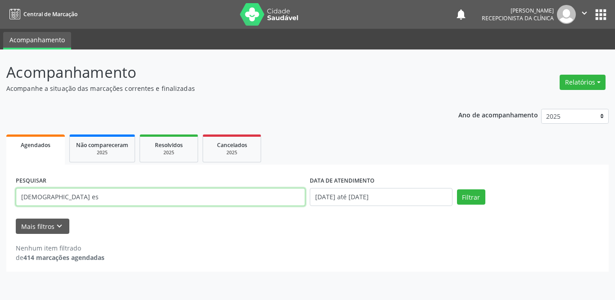
click at [144, 196] on input "[DEMOGRAPHIC_DATA] es" at bounding box center [160, 197] width 289 height 18
type input "thais da silv"
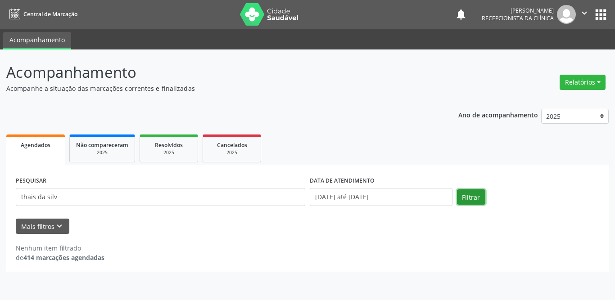
click at [479, 199] on button "Filtrar" at bounding box center [471, 196] width 28 height 15
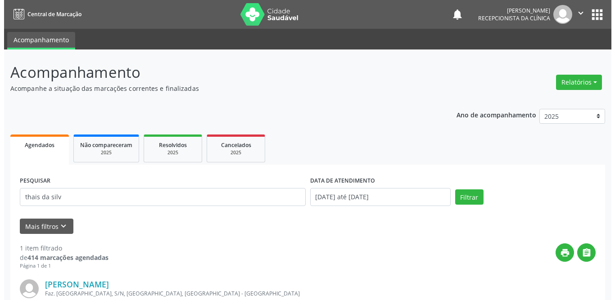
scroll to position [107, 0]
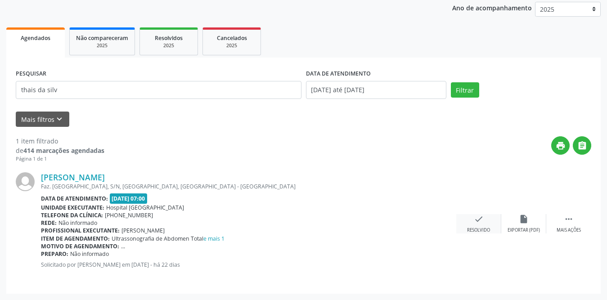
click at [470, 226] on div "check Resolvido" at bounding box center [478, 223] width 45 height 19
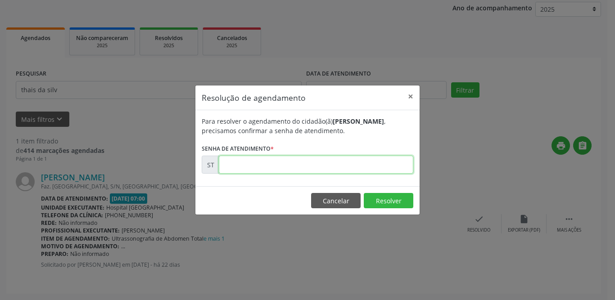
click at [254, 171] on input "text" at bounding box center [316, 165] width 194 height 18
type input "00013450"
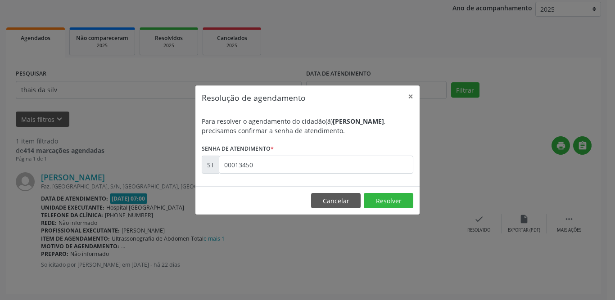
click at [387, 208] on footer "Cancelar Resolver" at bounding box center [307, 200] width 224 height 28
click at [387, 203] on button "Resolver" at bounding box center [389, 200] width 50 height 15
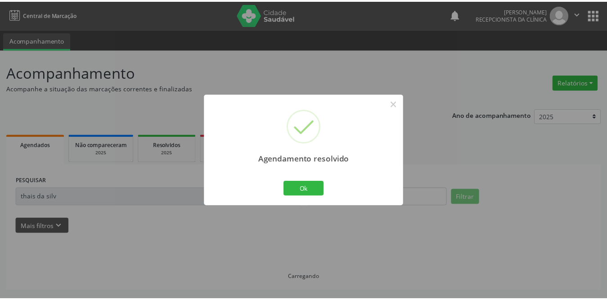
scroll to position [0, 0]
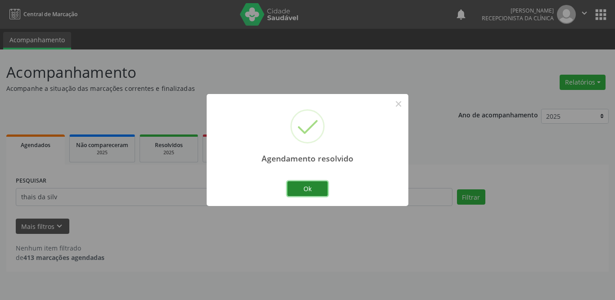
click at [313, 189] on button "Ok" at bounding box center [307, 188] width 41 height 15
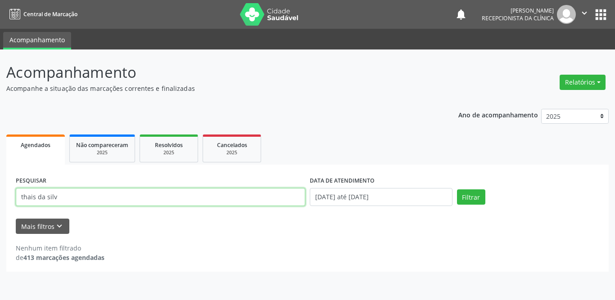
drag, startPoint x: 149, startPoint y: 206, endPoint x: 4, endPoint y: 204, distance: 145.8
click at [4, 204] on div "Acompanhamento Acompanhe a situação das marcações correntes e finalizadas Relat…" at bounding box center [307, 175] width 615 height 251
type input "domingas"
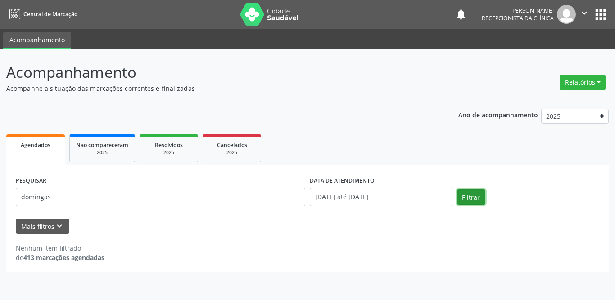
click at [475, 192] on button "Filtrar" at bounding box center [471, 196] width 28 height 15
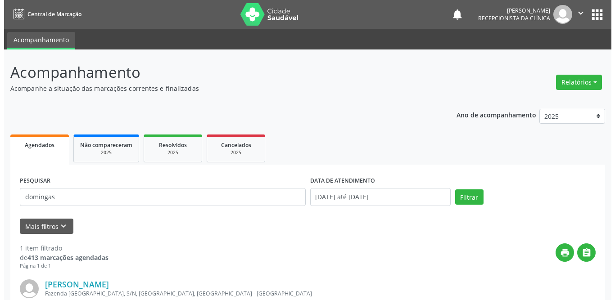
scroll to position [107, 0]
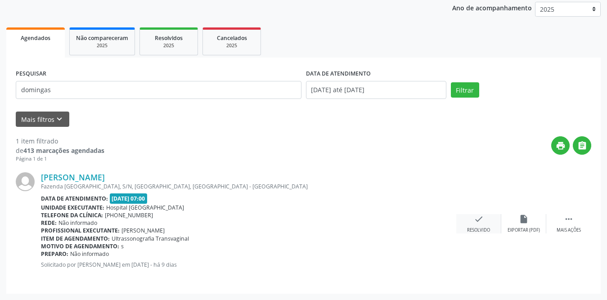
click at [475, 223] on icon "check" at bounding box center [479, 219] width 10 height 10
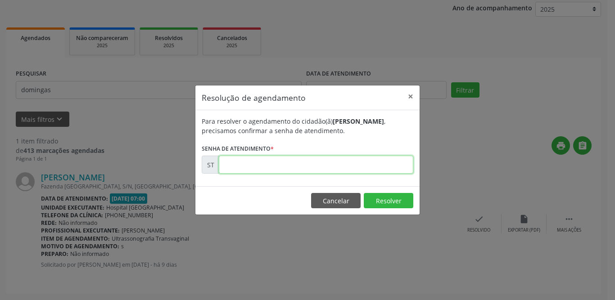
click at [351, 166] on input "text" at bounding box center [316, 165] width 194 height 18
type input "00015854"
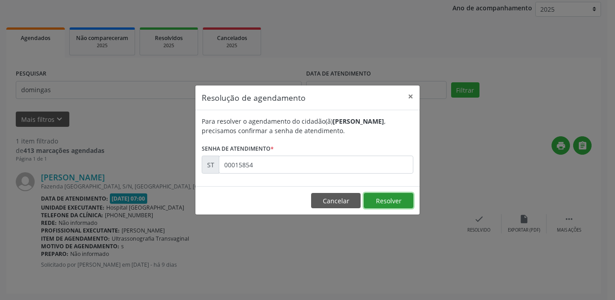
click at [374, 200] on button "Resolver" at bounding box center [389, 200] width 50 height 15
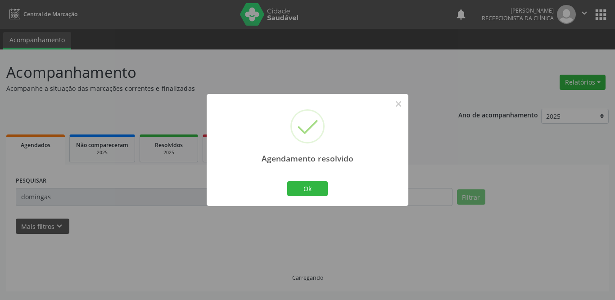
scroll to position [0, 0]
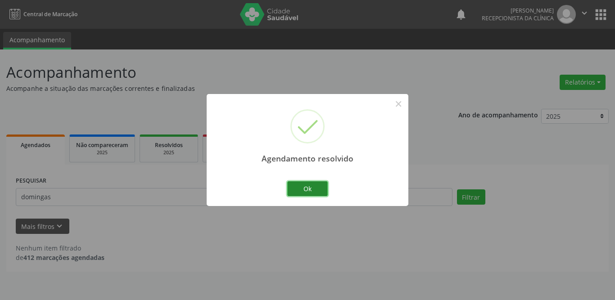
click at [306, 190] on button "Ok" at bounding box center [307, 188] width 41 height 15
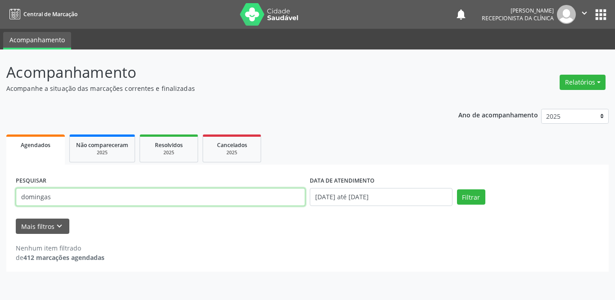
drag, startPoint x: 80, startPoint y: 197, endPoint x: 0, endPoint y: 198, distance: 79.7
click at [0, 198] on div "Acompanhamento Acompanhe a situação das marcações correntes e finalizadas Relat…" at bounding box center [307, 175] width 615 height 251
